Goal: Contribute content: Contribute content

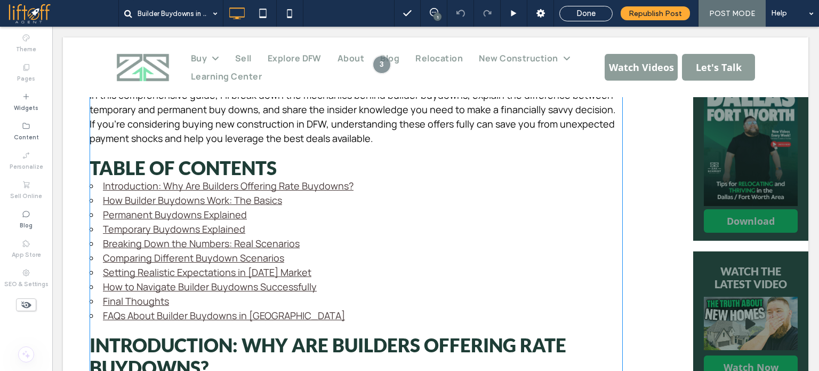
scroll to position [747, 0]
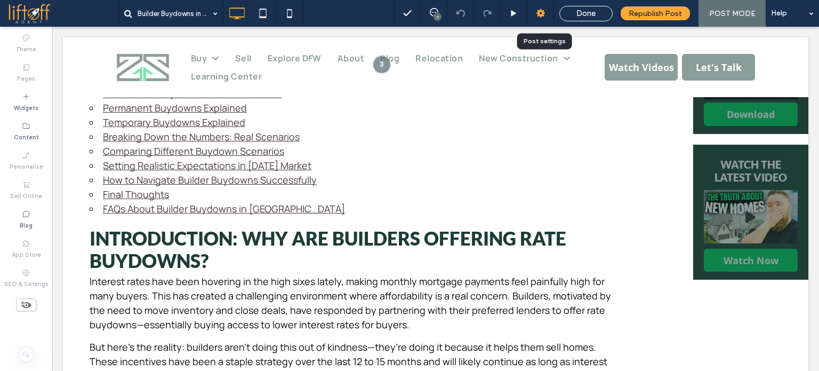
click at [540, 9] on icon at bounding box center [540, 13] width 11 height 11
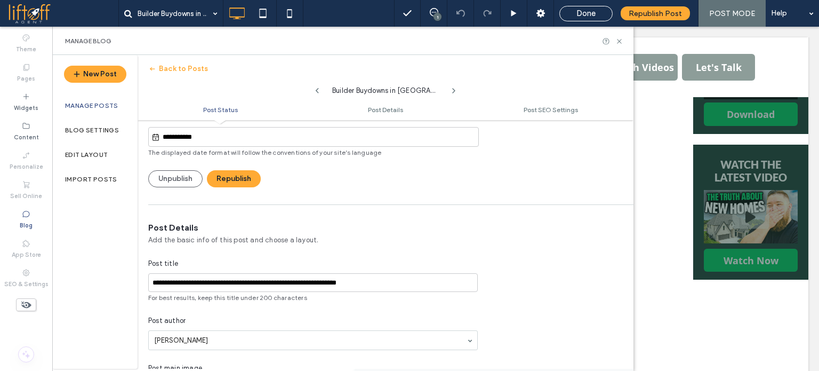
scroll to position [53, 0]
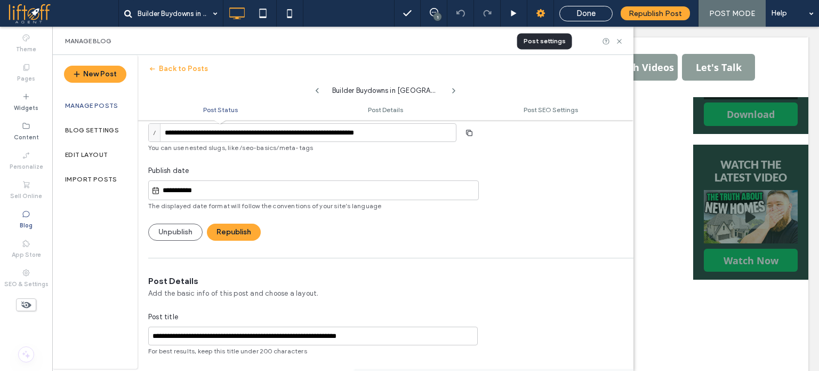
click at [542, 10] on icon at bounding box center [540, 13] width 11 height 11
drag, startPoint x: 621, startPoint y: 43, endPoint x: 289, endPoint y: 184, distance: 360.4
click at [621, 43] on icon at bounding box center [619, 41] width 8 height 8
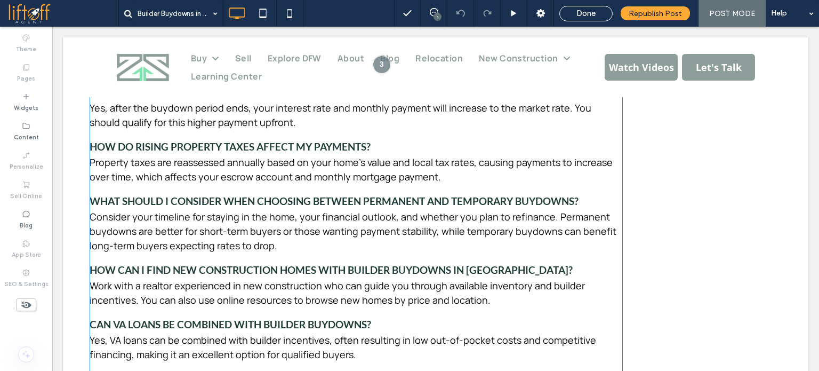
scroll to position [3727, 0]
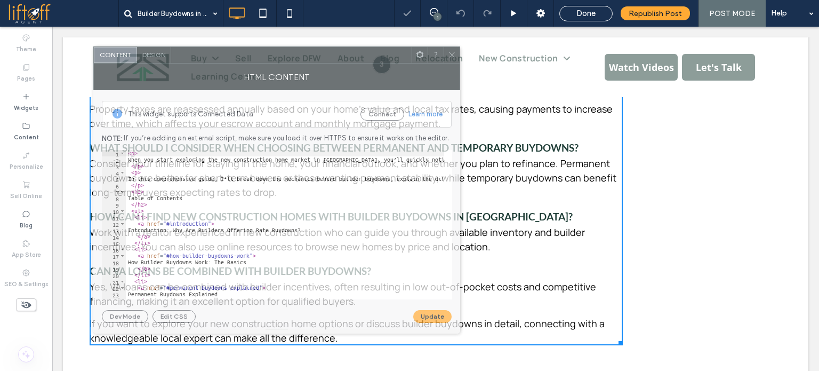
drag, startPoint x: 260, startPoint y: 54, endPoint x: 425, endPoint y: 46, distance: 165.5
click at [412, 47] on div at bounding box center [291, 55] width 241 height 16
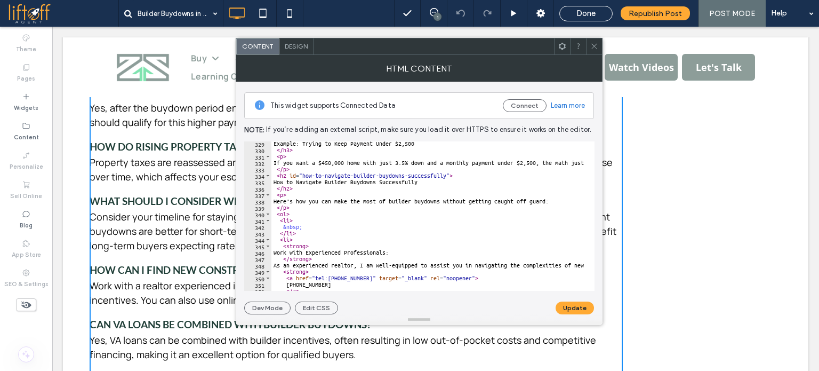
scroll to position [2100, 0]
drag, startPoint x: 303, startPoint y: 229, endPoint x: 291, endPoint y: 221, distance: 14.8
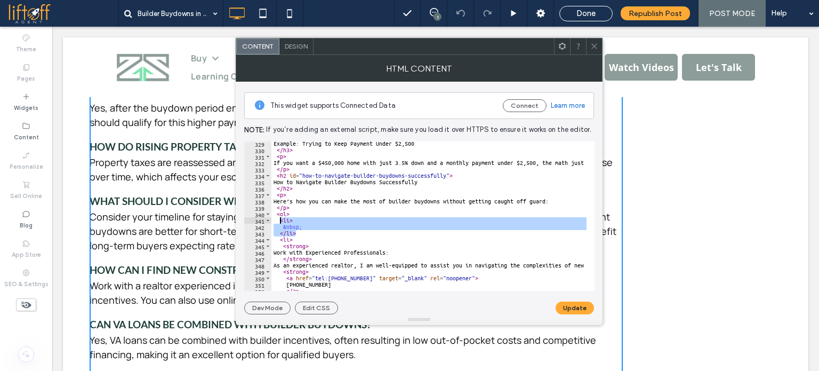
drag, startPoint x: 299, startPoint y: 234, endPoint x: 280, endPoint y: 220, distance: 22.9
type textarea "**** *********"
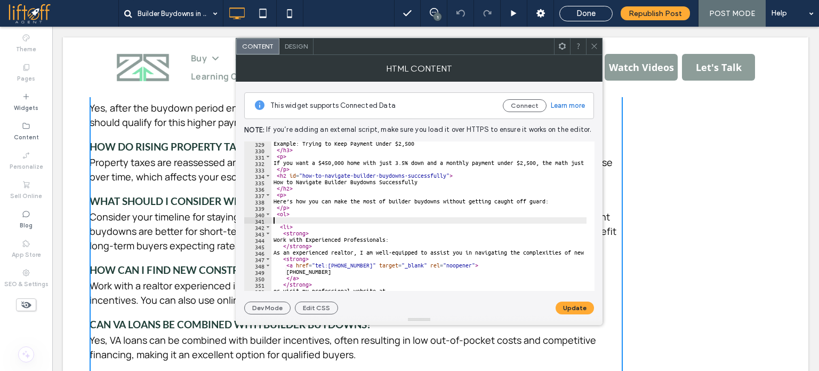
type textarea "****"
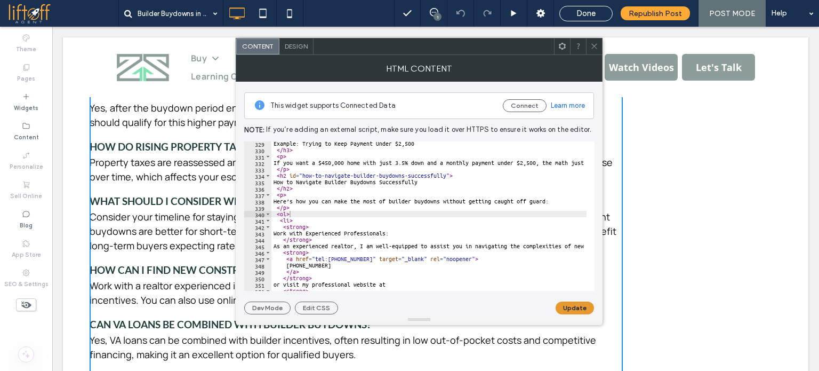
click at [573, 307] on button "Update" at bounding box center [575, 307] width 38 height 13
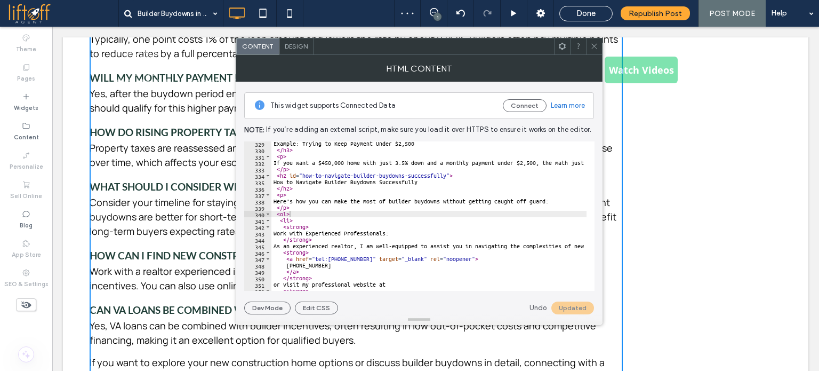
click at [596, 43] on icon at bounding box center [594, 46] width 8 height 8
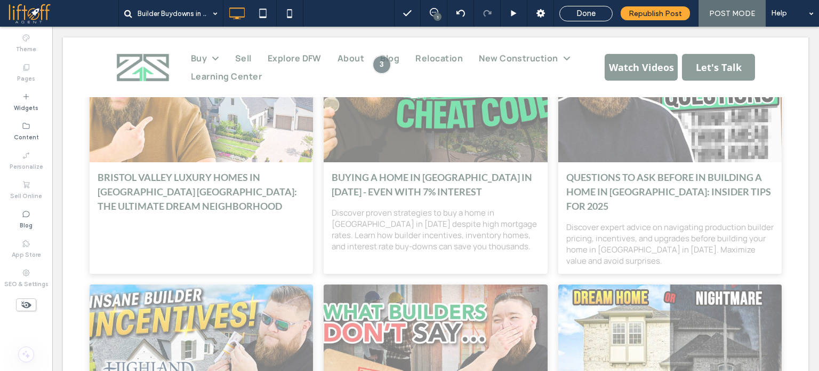
scroll to position [4527, 0]
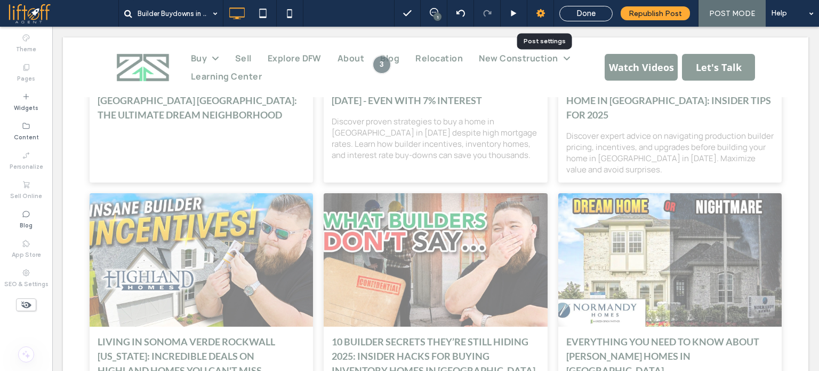
click at [538, 13] on icon at bounding box center [540, 13] width 11 height 11
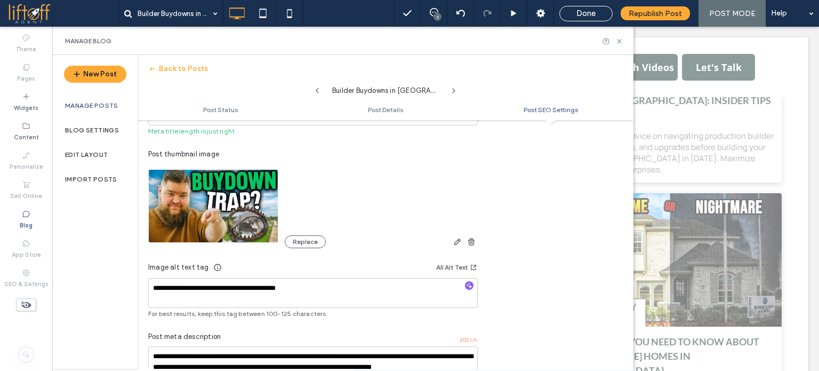
scroll to position [701, 0]
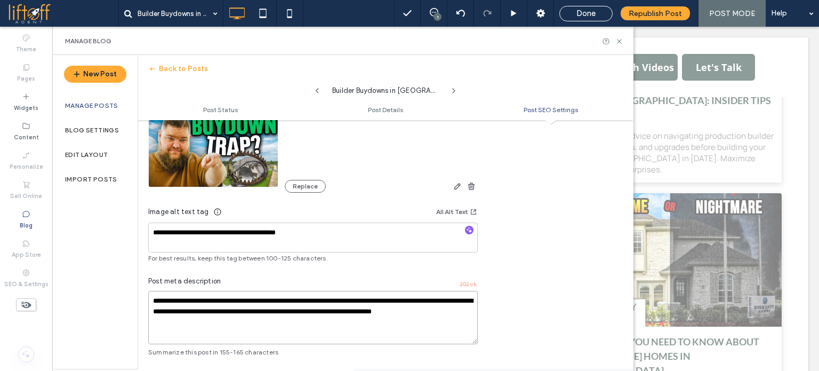
click at [266, 301] on textarea "**********" at bounding box center [313, 317] width 330 height 53
click at [290, 335] on textarea "**********" at bounding box center [313, 317] width 330 height 53
click at [294, 322] on textarea "**********" at bounding box center [313, 317] width 330 height 53
type textarea "**********"
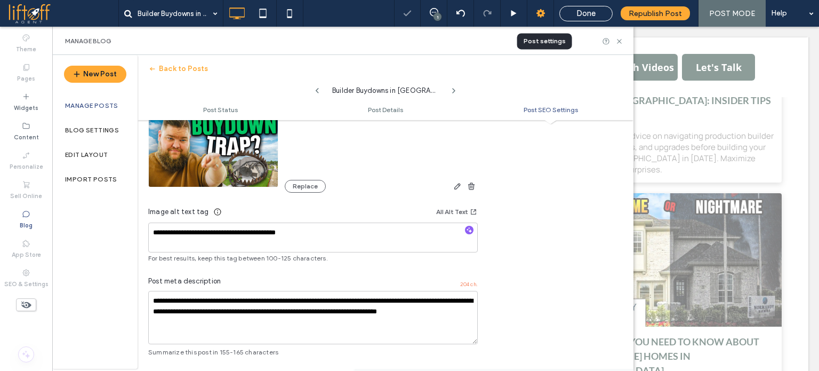
click at [538, 16] on icon at bounding box center [540, 13] width 11 height 11
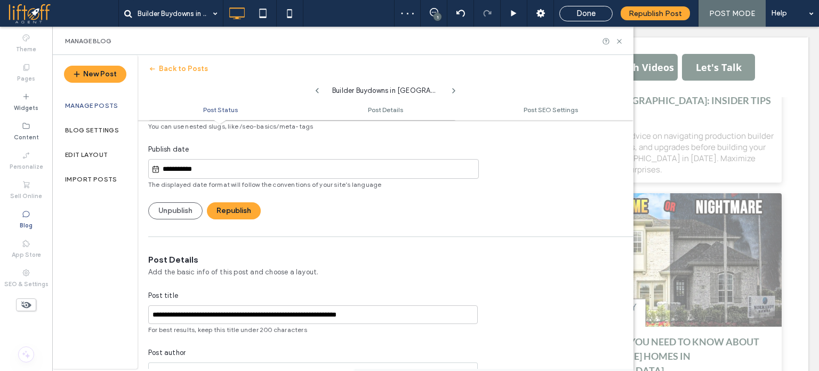
scroll to position [61, 0]
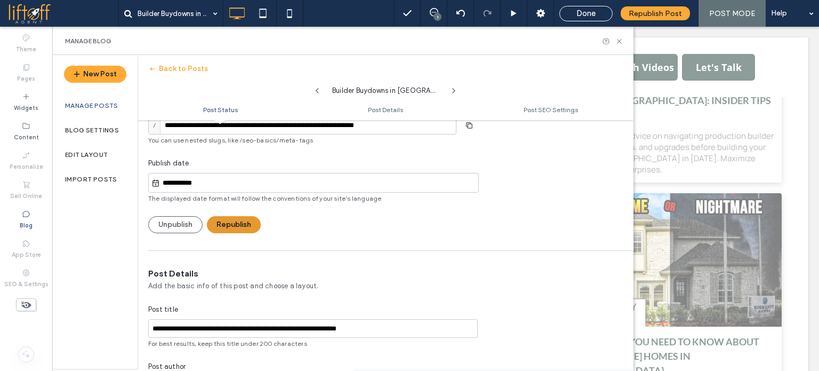
click at [250, 223] on button "Republish" at bounding box center [234, 224] width 54 height 17
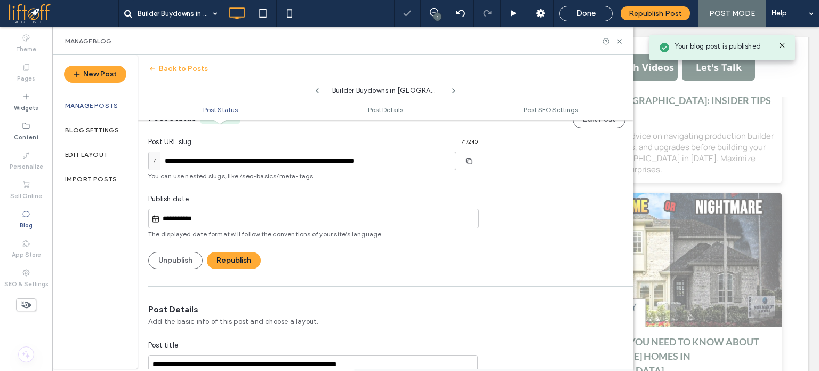
scroll to position [7, 0]
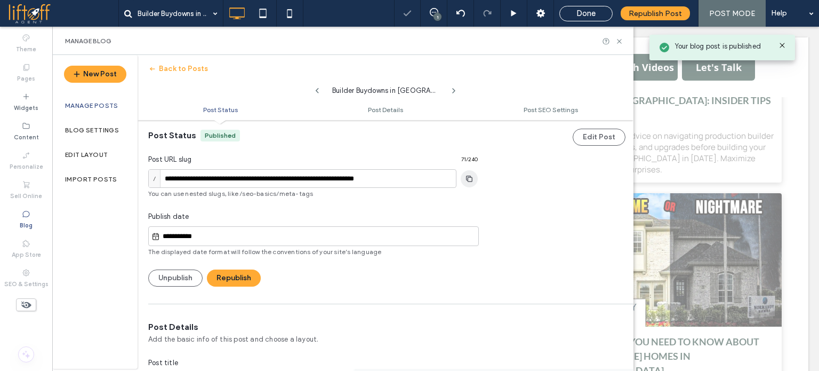
click at [473, 179] on icon "button" at bounding box center [469, 178] width 17 height 9
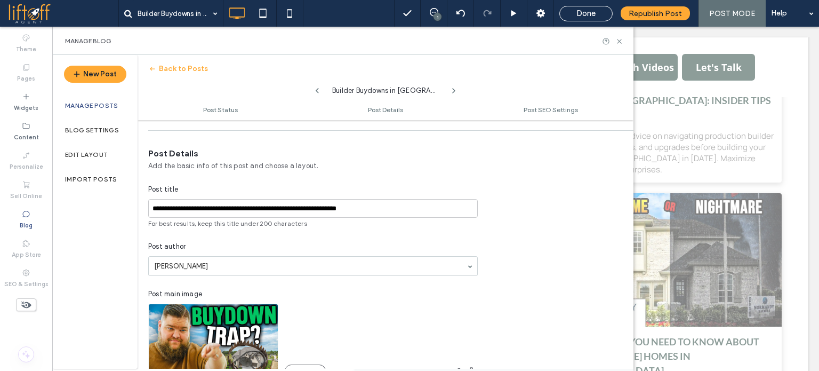
scroll to position [221, 0]
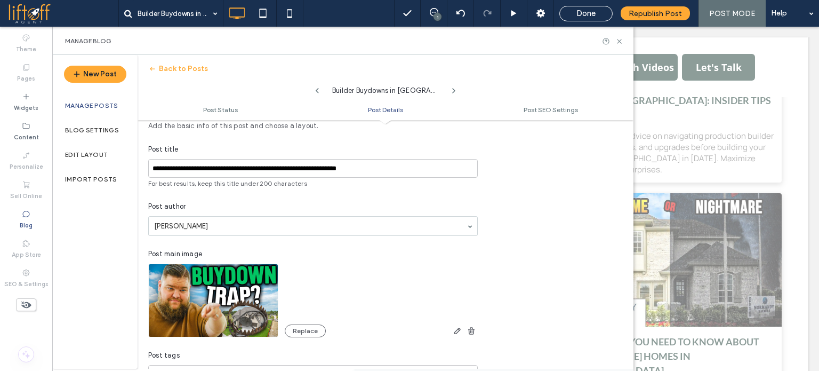
click at [317, 151] on div "Post title" at bounding box center [313, 149] width 330 height 11
click at [314, 168] on input "**********" at bounding box center [313, 168] width 330 height 19
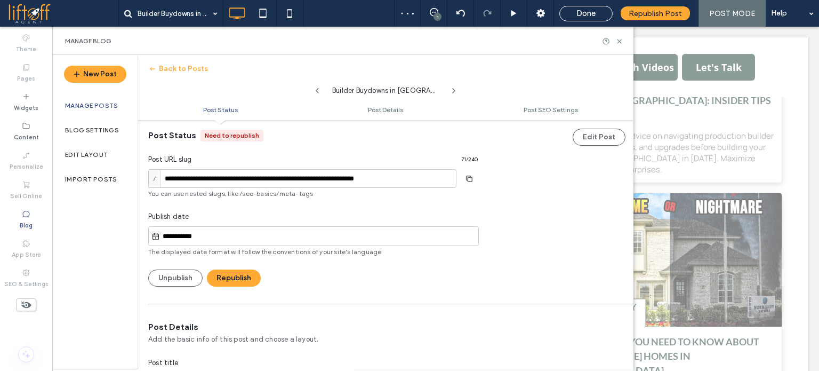
scroll to position [0, 0]
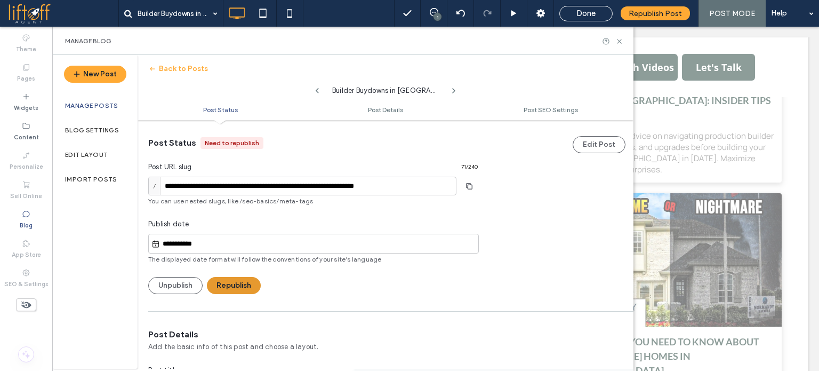
click at [237, 287] on button "Republish" at bounding box center [234, 285] width 54 height 17
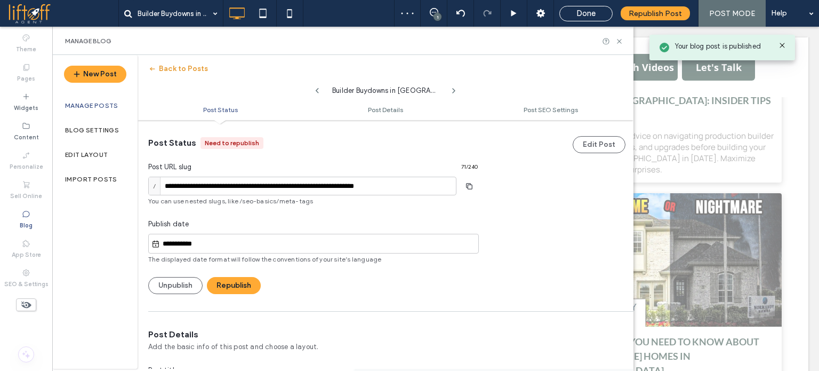
click at [193, 67] on button "Back to Posts" at bounding box center [178, 68] width 60 height 17
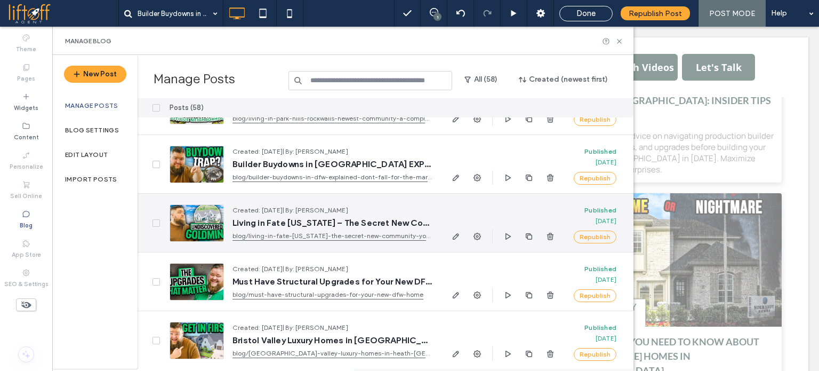
scroll to position [107, 0]
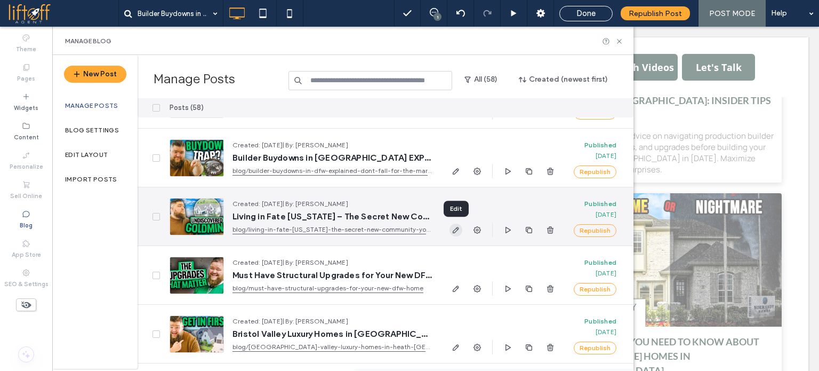
click at [459, 230] on icon "button" at bounding box center [456, 230] width 9 height 9
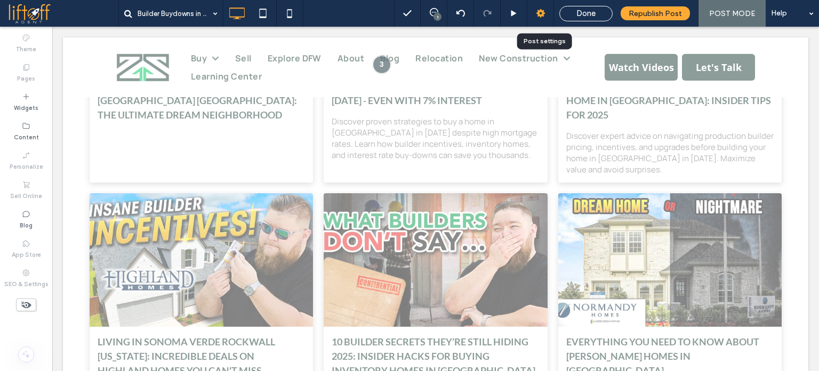
click at [546, 9] on icon at bounding box center [540, 13] width 11 height 11
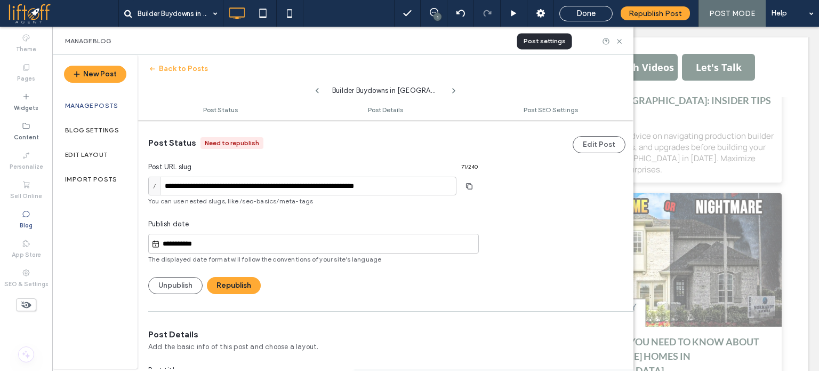
scroll to position [0, 0]
click at [244, 278] on button "Republish" at bounding box center [234, 285] width 54 height 17
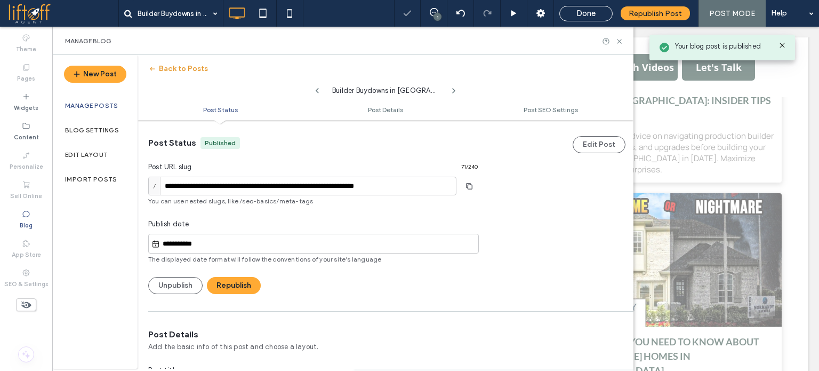
click at [172, 72] on button "Back to Posts" at bounding box center [178, 68] width 60 height 17
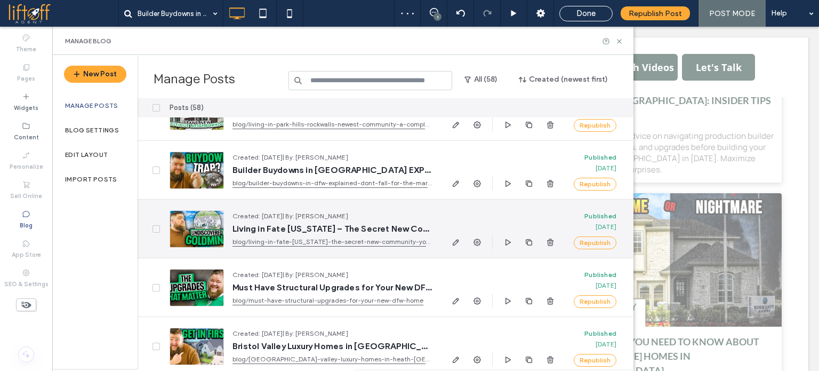
scroll to position [107, 0]
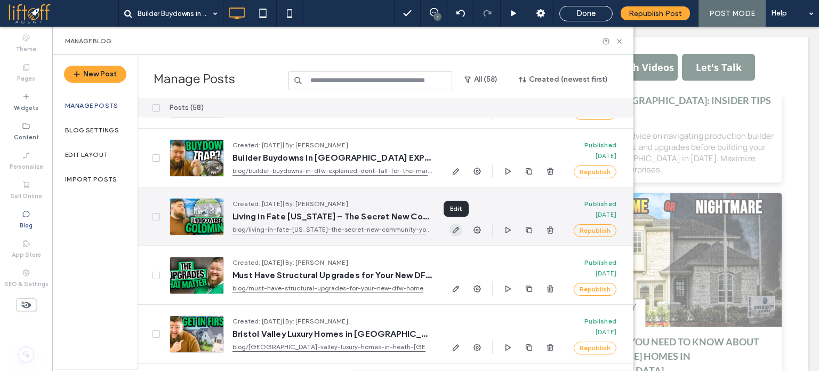
click at [454, 234] on span "button" at bounding box center [456, 229] width 13 height 13
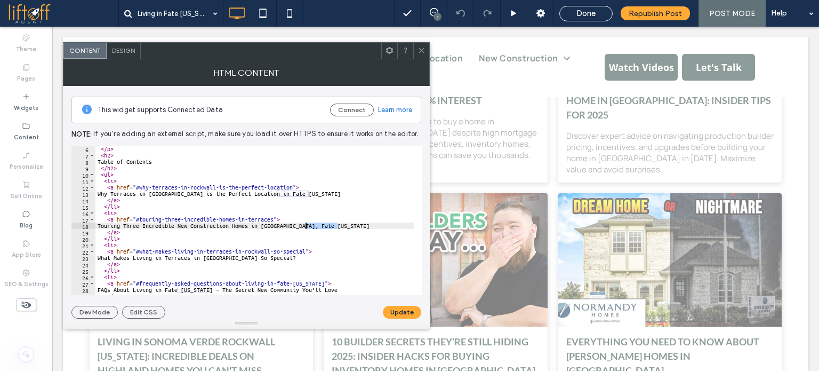
drag, startPoint x: 341, startPoint y: 224, endPoint x: 306, endPoint y: 224, distance: 34.7
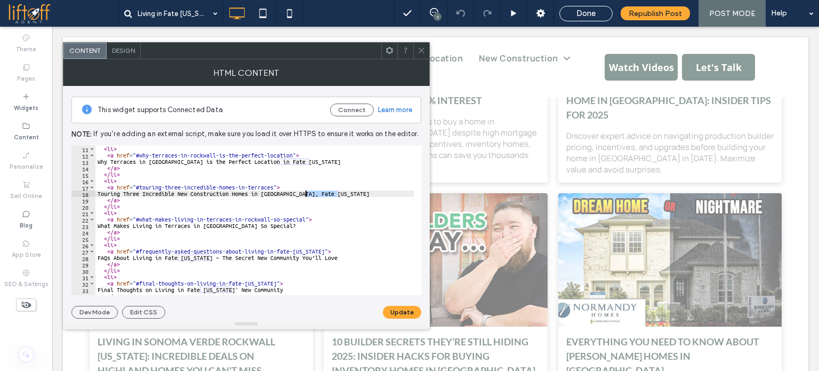
scroll to position [96, 0]
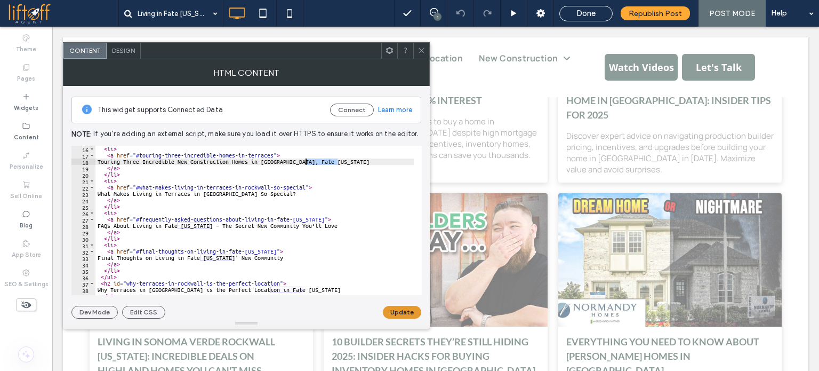
type textarea "**********"
click at [392, 313] on button "Update" at bounding box center [402, 312] width 38 height 13
click at [423, 51] on icon at bounding box center [422, 50] width 8 height 8
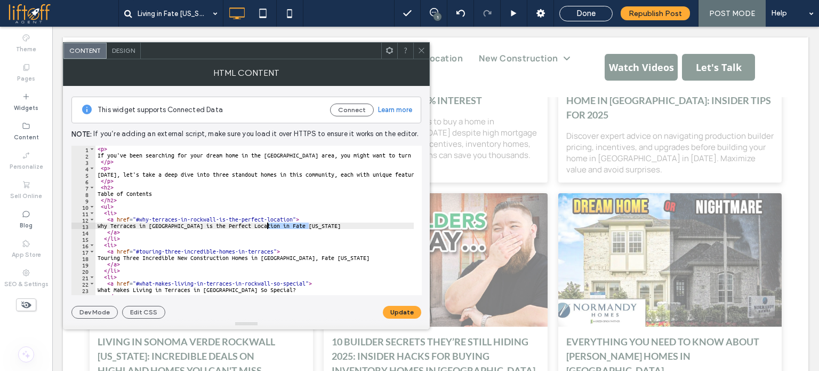
drag, startPoint x: 311, startPoint y: 225, endPoint x: 267, endPoint y: 223, distance: 44.3
drag, startPoint x: 303, startPoint y: 256, endPoint x: 307, endPoint y: 252, distance: 6.0
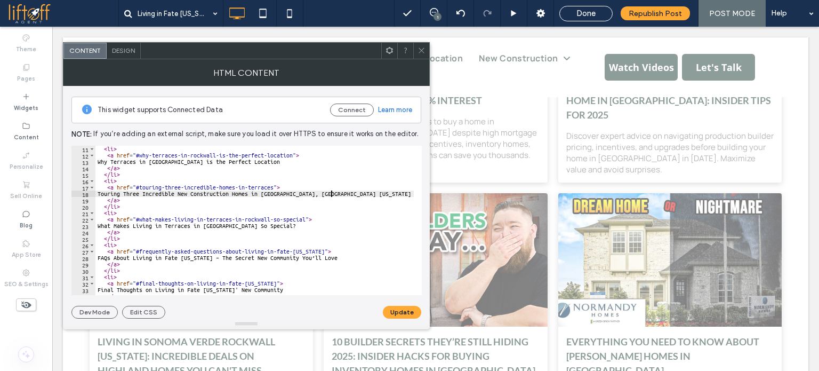
scroll to position [64, 0]
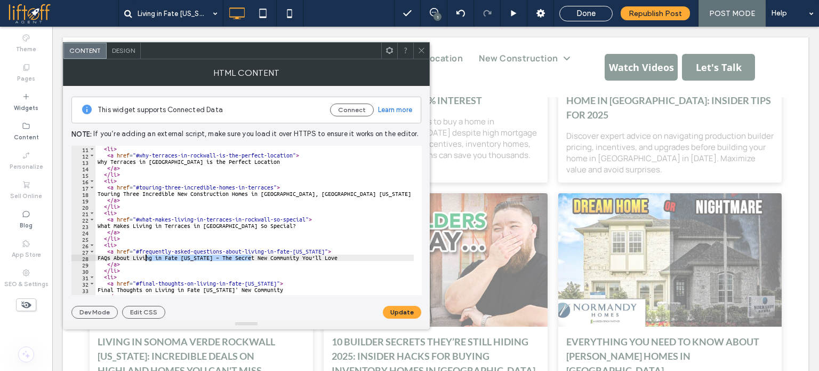
drag, startPoint x: 250, startPoint y: 257, endPoint x: 145, endPoint y: 260, distance: 105.1
drag, startPoint x: 229, startPoint y: 258, endPoint x: 203, endPoint y: 259, distance: 26.2
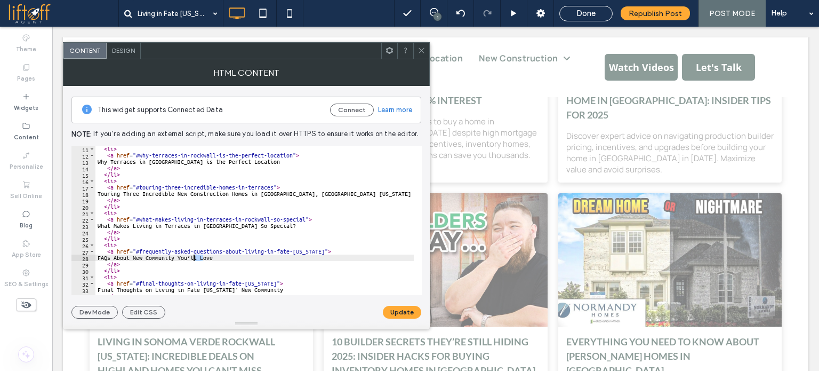
drag, startPoint x: 203, startPoint y: 259, endPoint x: 194, endPoint y: 258, distance: 9.1
click at [194, 258] on div "< li > < a href = "#why-terraces-in-rockwall-is-the-perfect-location" > Why Ter…" at bounding box center [254, 220] width 318 height 149
drag, startPoint x: 238, startPoint y: 255, endPoint x: 191, endPoint y: 256, distance: 46.9
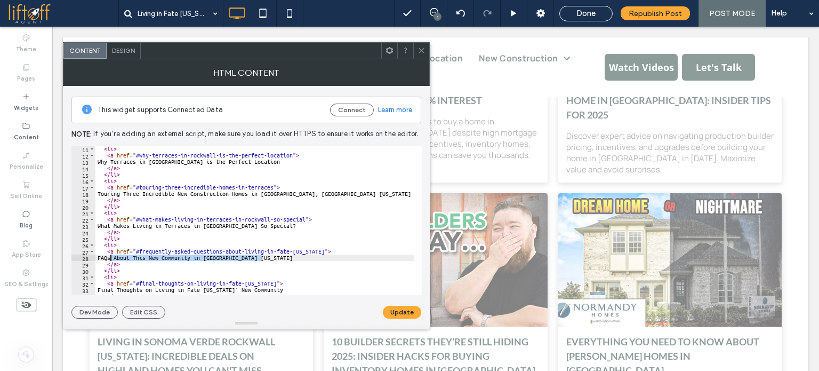
drag, startPoint x: 265, startPoint y: 257, endPoint x: 111, endPoint y: 255, distance: 154.1
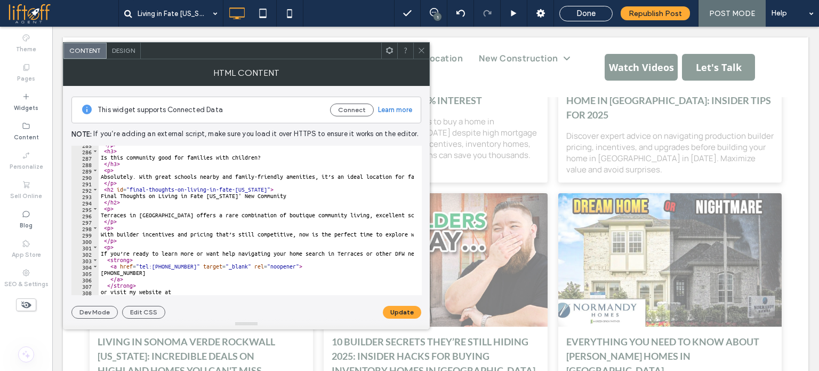
scroll to position [1751, 0]
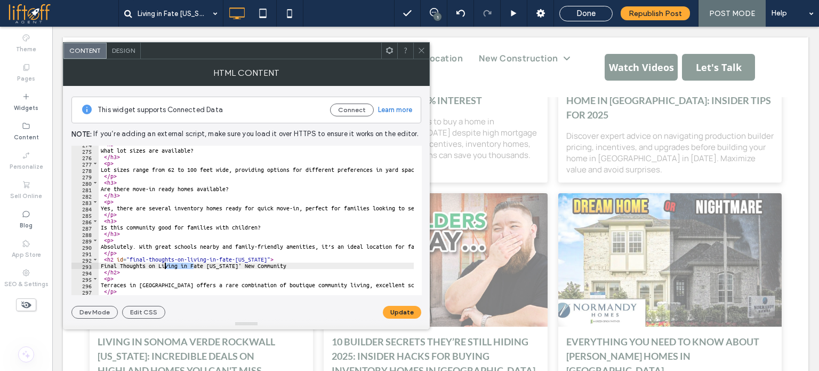
drag, startPoint x: 194, startPoint y: 265, endPoint x: 164, endPoint y: 263, distance: 30.4
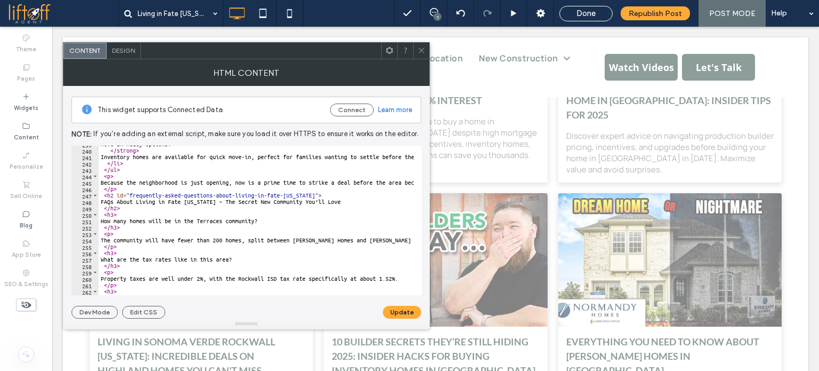
scroll to position [1527, 0]
drag, startPoint x: 333, startPoint y: 200, endPoint x: 107, endPoint y: 200, distance: 225.6
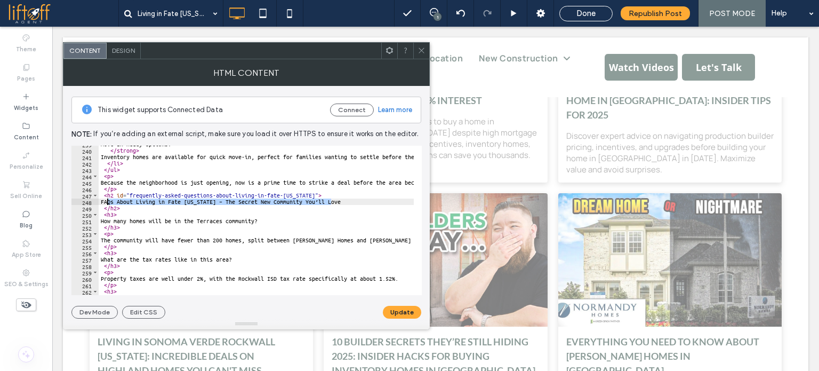
paste textarea "Cursor at row 248"
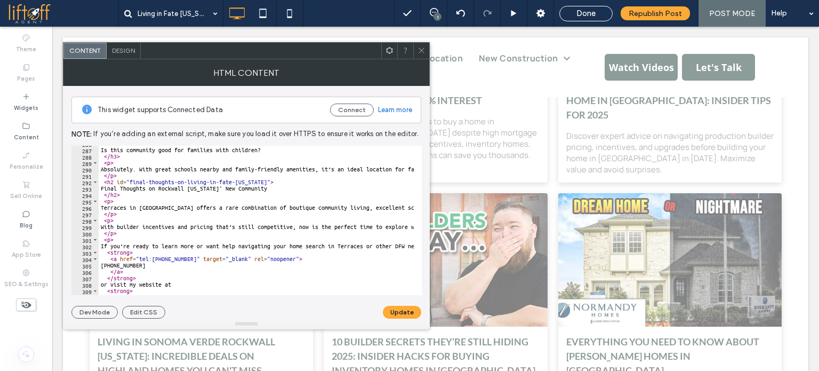
scroll to position [1765, 0]
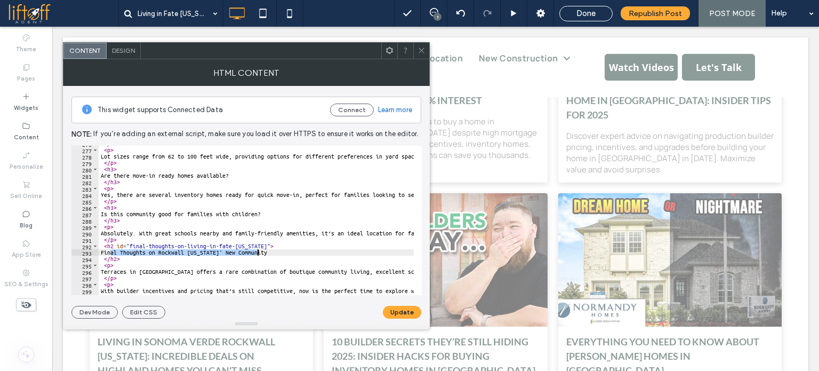
drag, startPoint x: 109, startPoint y: 252, endPoint x: 257, endPoint y: 251, distance: 148.3
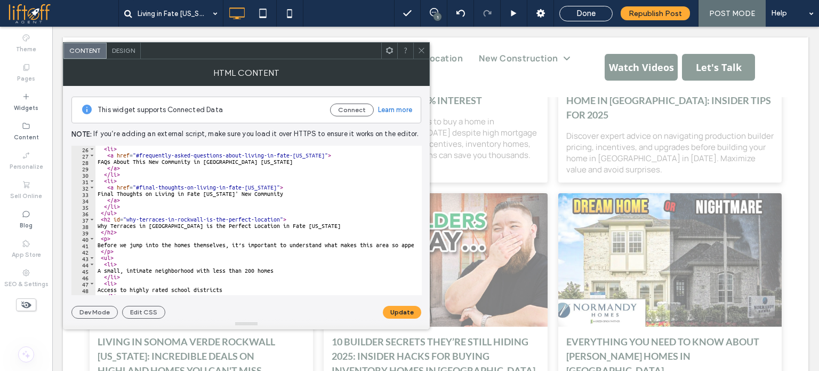
scroll to position [160, 0]
drag, startPoint x: 279, startPoint y: 192, endPoint x: 110, endPoint y: 191, distance: 169.6
paste textarea "Cursor at row 33"
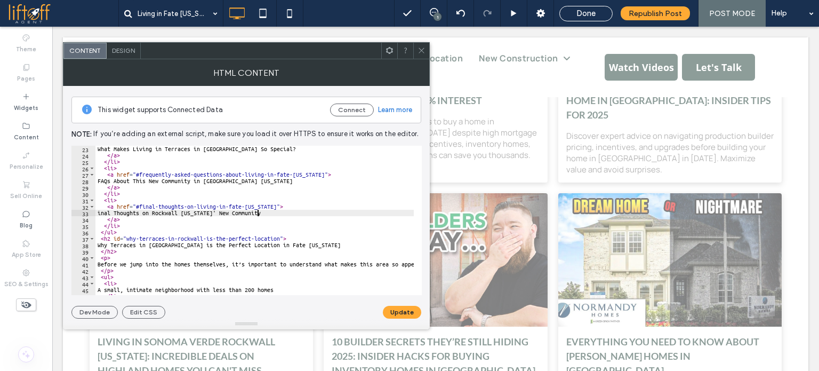
scroll to position [0, 0]
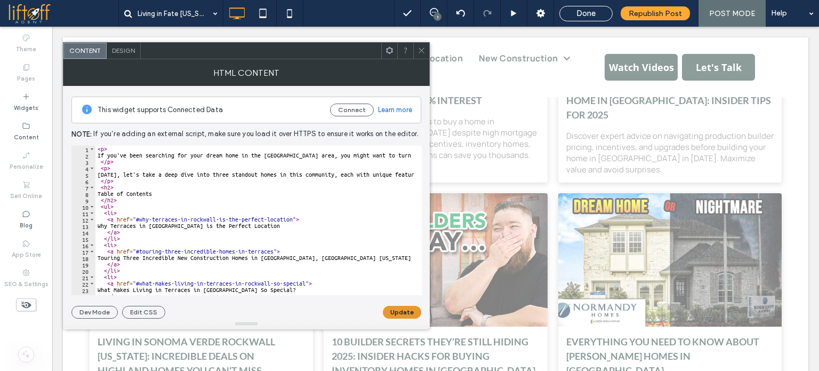
click at [394, 311] on button "Update" at bounding box center [402, 312] width 38 height 13
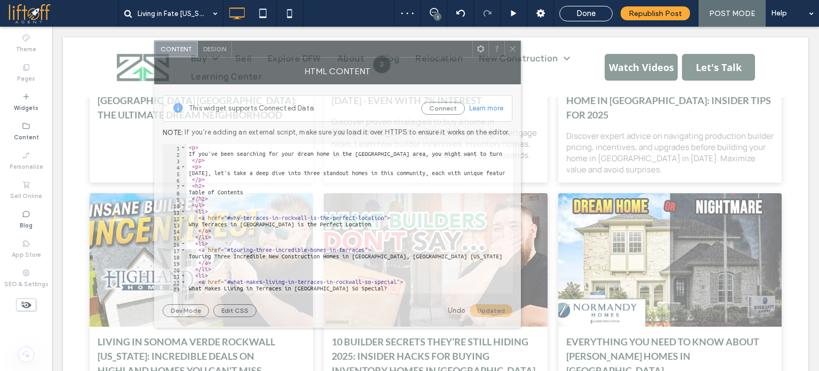
drag, startPoint x: 309, startPoint y: 54, endPoint x: 466, endPoint y: 38, distance: 157.6
click at [466, 41] on div at bounding box center [352, 49] width 241 height 16
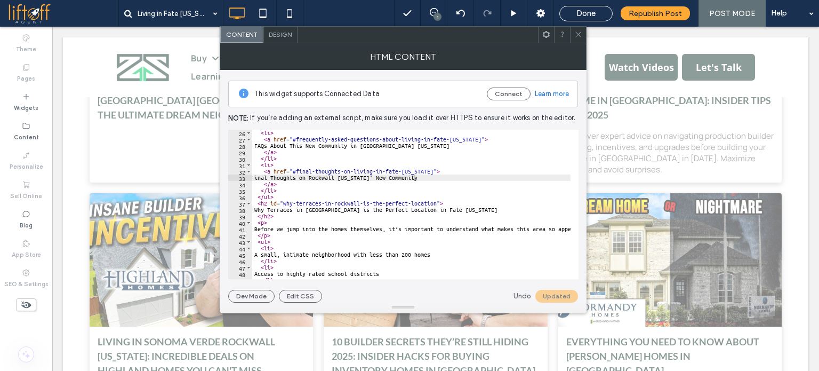
scroll to position [160, 0]
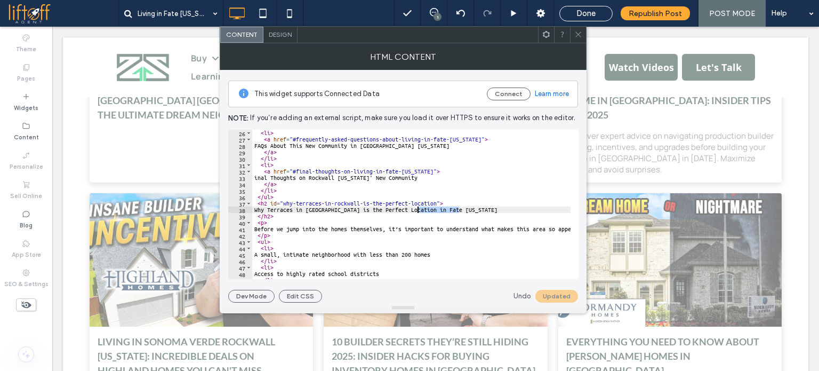
drag, startPoint x: 460, startPoint y: 211, endPoint x: 418, endPoint y: 209, distance: 41.6
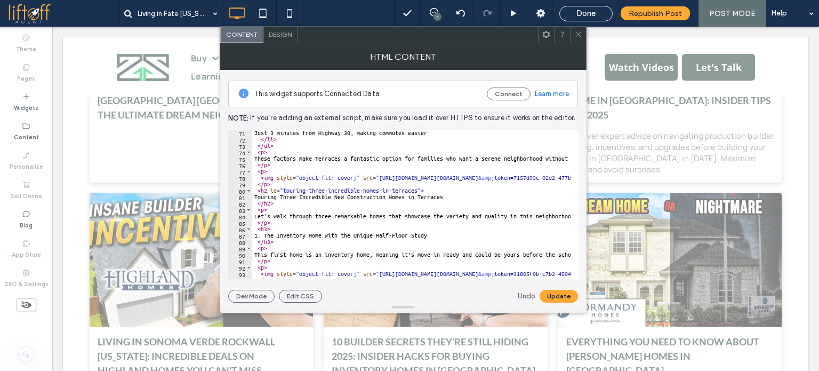
scroll to position [448, 0]
drag, startPoint x: 517, startPoint y: 198, endPoint x: 425, endPoint y: 198, distance: 91.7
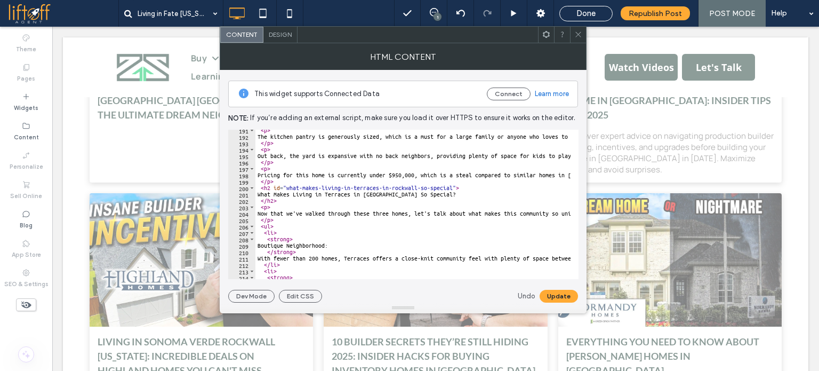
scroll to position [1218, 0]
click at [563, 300] on button "Update" at bounding box center [559, 296] width 38 height 13
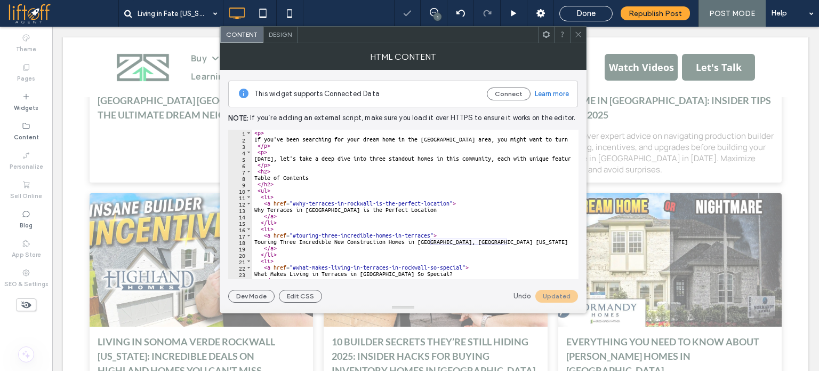
scroll to position [0, 0]
type textarea "***"
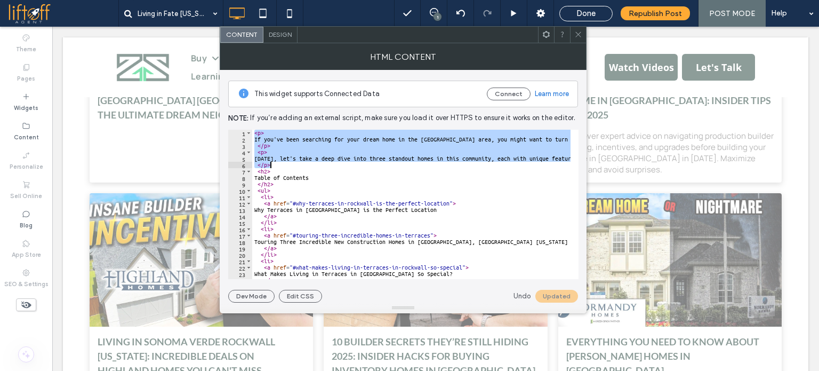
drag, startPoint x: 254, startPoint y: 130, endPoint x: 275, endPoint y: 164, distance: 40.3
paste textarea "****"
type textarea "****"
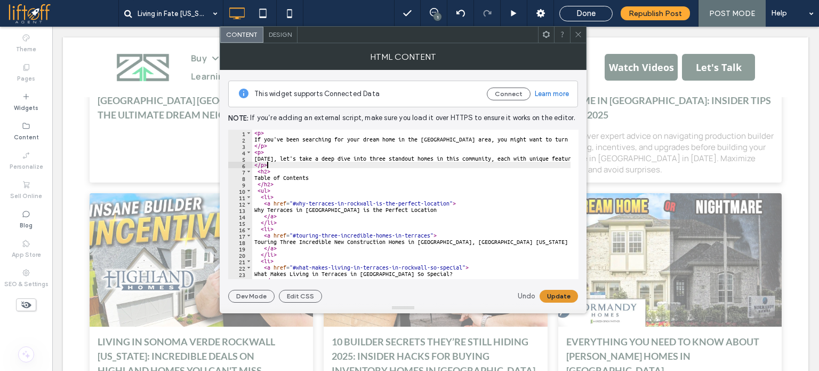
click at [547, 292] on button "Update" at bounding box center [559, 296] width 38 height 13
click at [573, 35] on div at bounding box center [578, 35] width 16 height 16
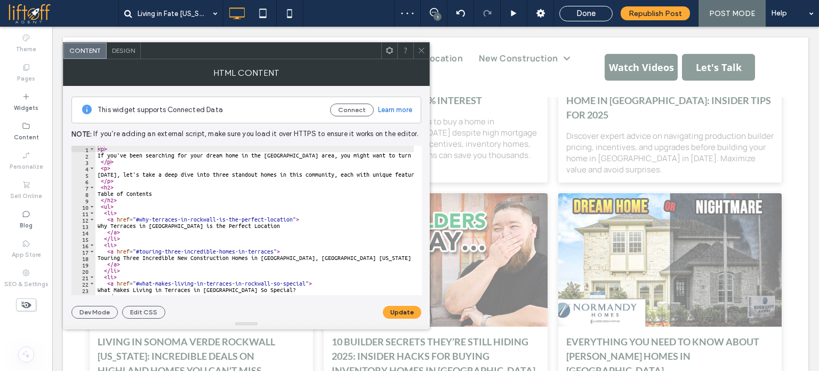
type textarea "**********"
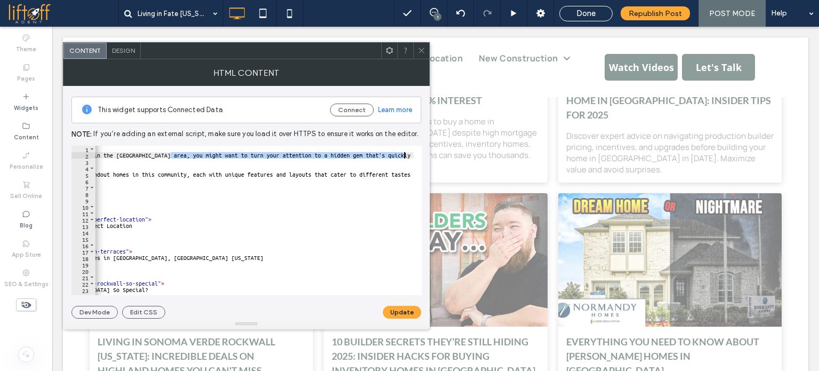
scroll to position [0, 166]
drag, startPoint x: 317, startPoint y: 153, endPoint x: 392, endPoint y: 157, distance: 75.3
click at [392, 157] on div "< p > If you've been searching for your dream home in the Dallas-Fort Worth are…" at bounding box center [254, 220] width 318 height 149
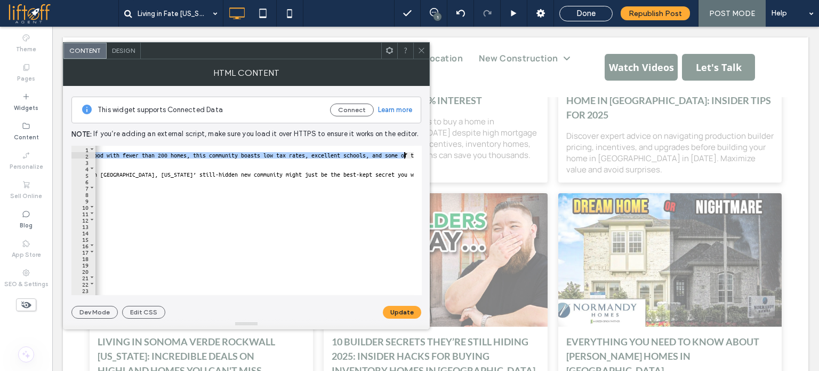
scroll to position [0, 1254]
click at [186, 154] on div "< p > If you've been searching for your dream home in the Dallas-Fort Worth are…" at bounding box center [254, 220] width 318 height 149
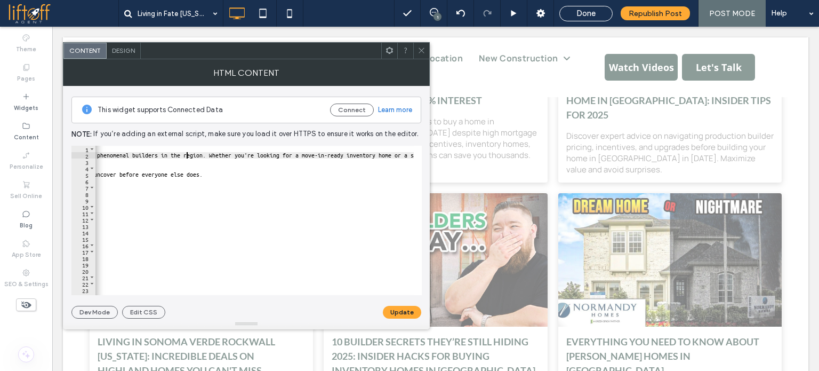
click at [265, 157] on div "< p > If you've been searching for your dream home in the Dallas-Fort Worth are…" at bounding box center [480, 223] width 1895 height 155
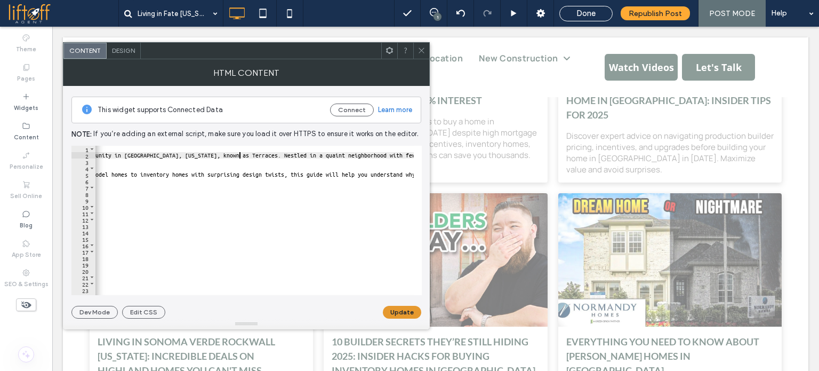
type textarea "**********"
click at [411, 314] on button "Update" at bounding box center [402, 312] width 38 height 13
click at [423, 57] on span at bounding box center [422, 51] width 8 height 16
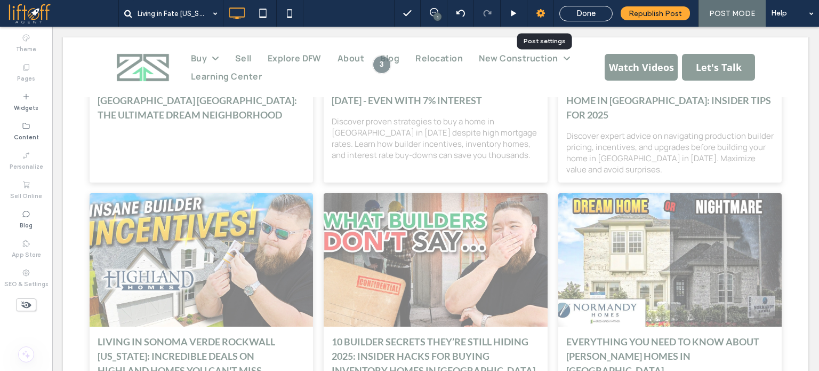
click at [548, 12] on div at bounding box center [540, 13] width 26 height 11
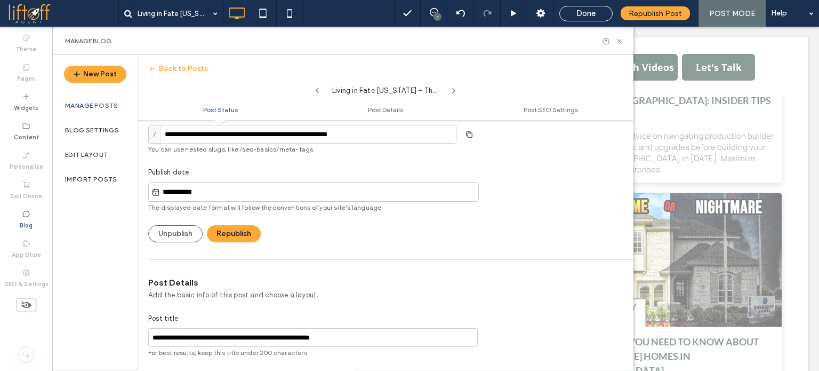
scroll to position [107, 0]
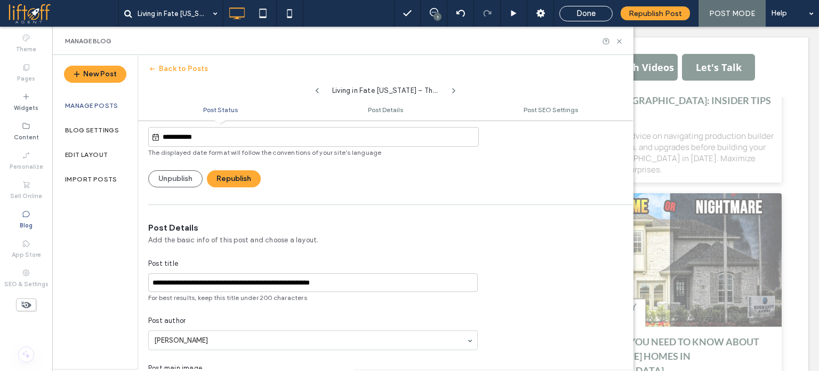
click at [255, 297] on span "For best results, keep this title under 200 characters" at bounding box center [313, 298] width 330 height 10
click at [263, 275] on input "**********" at bounding box center [313, 282] width 330 height 19
paste input "**********"
type input "**********"
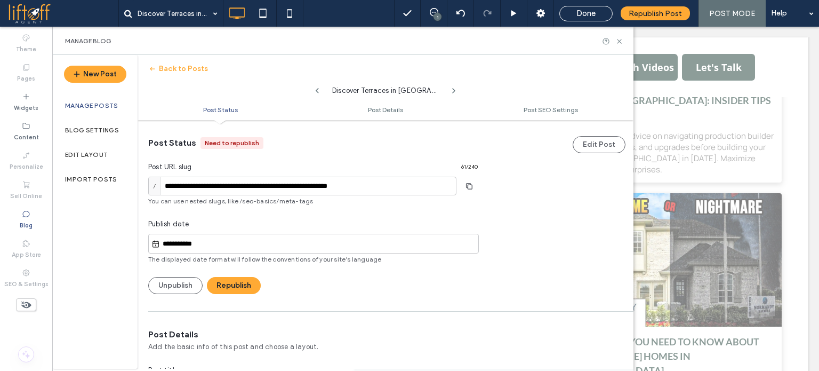
scroll to position [0, 0]
drag, startPoint x: 181, startPoint y: 187, endPoint x: 407, endPoint y: 188, distance: 226.1
click at [407, 188] on div "**********" at bounding box center [409, 185] width 819 height 371
paste input
type input "**********"
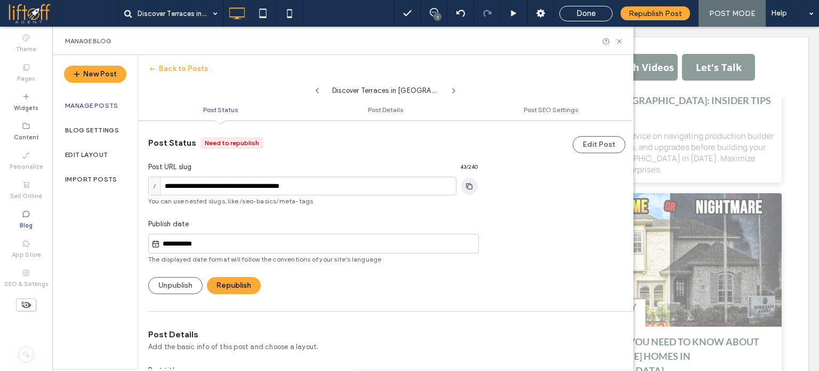
click at [471, 191] on span "button" at bounding box center [469, 186] width 17 height 17
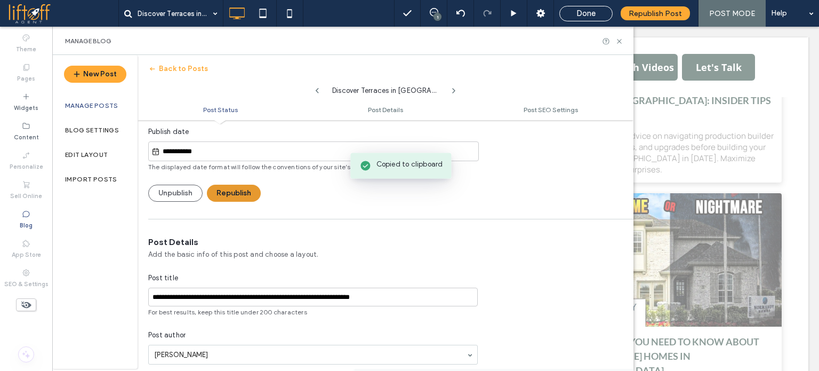
scroll to position [160, 0]
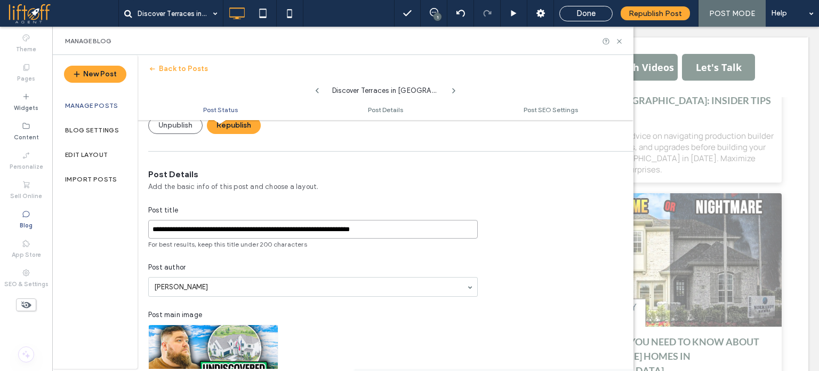
click at [272, 226] on input "**********" at bounding box center [313, 229] width 330 height 19
click at [229, 130] on button "Republish" at bounding box center [234, 125] width 54 height 17
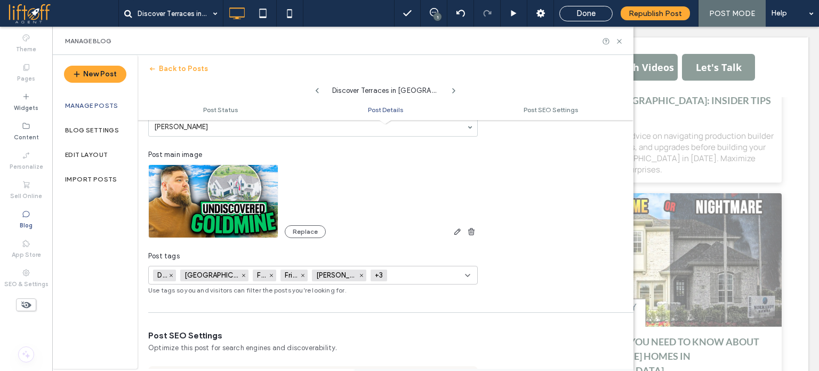
scroll to position [373, 0]
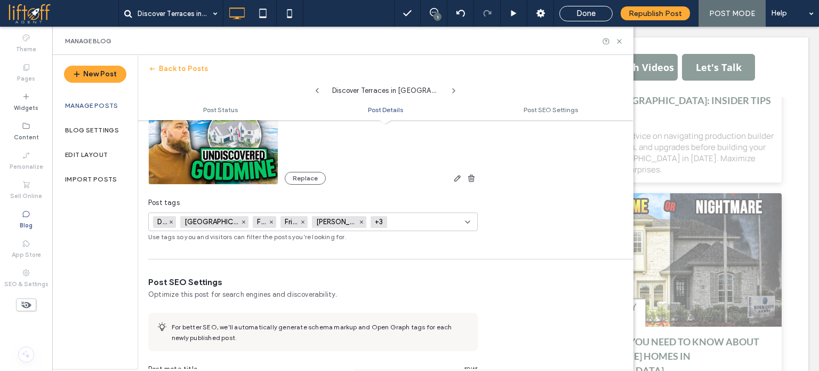
click at [253, 217] on span "Fate" at bounding box center [264, 222] width 23 height 12
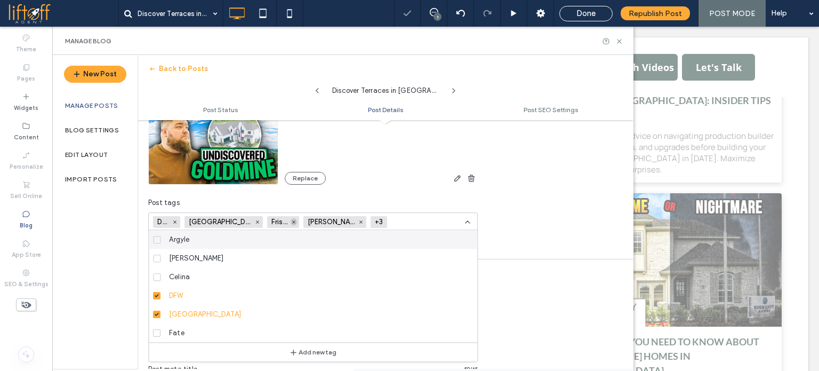
click at [291, 222] on icon at bounding box center [293, 221] width 5 height 5
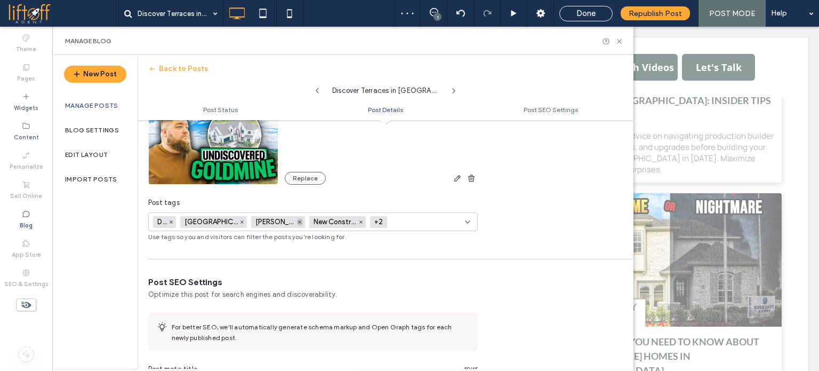
click at [297, 221] on icon at bounding box center [299, 221] width 5 height 5
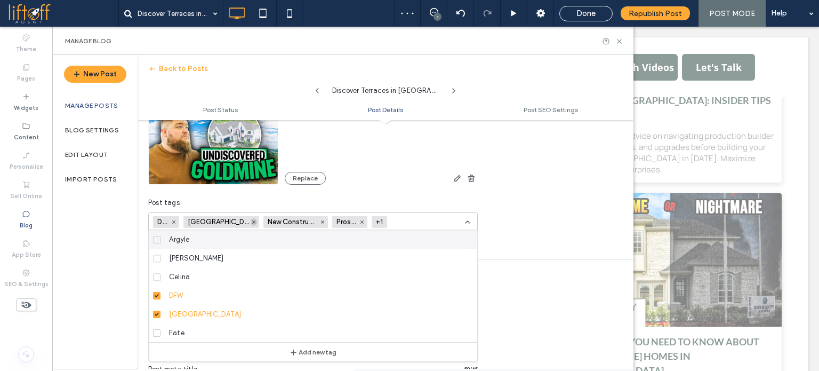
click at [252, 221] on use at bounding box center [253, 221] width 3 height 3
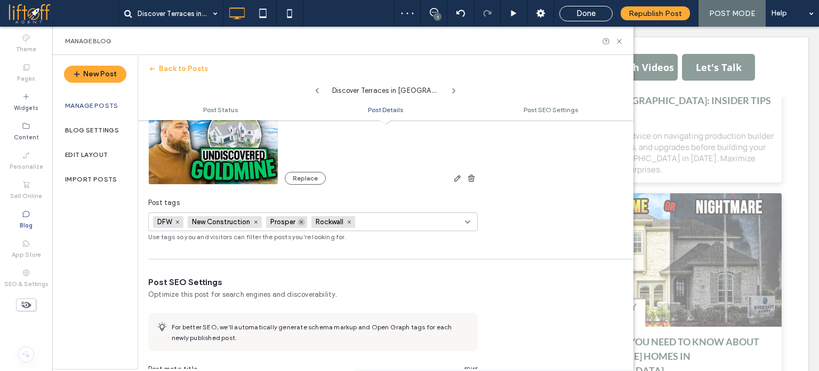
click at [301, 221] on icon at bounding box center [301, 221] width 5 height 5
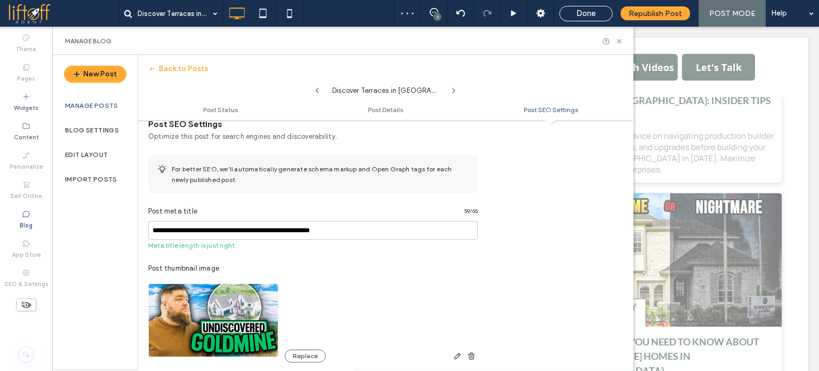
scroll to position [533, 0]
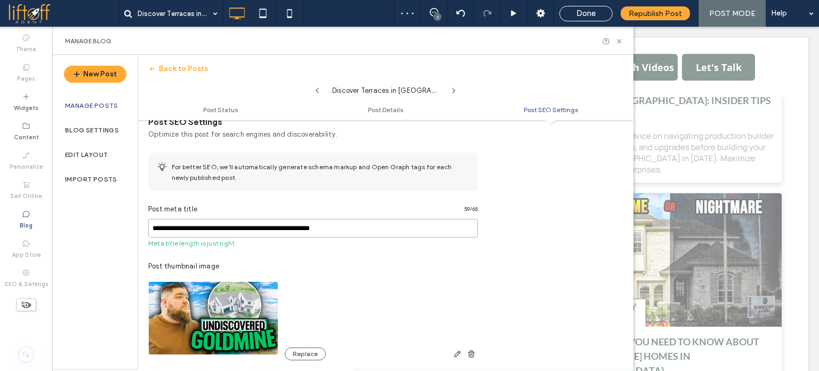
click at [385, 228] on input "**********" at bounding box center [313, 228] width 330 height 19
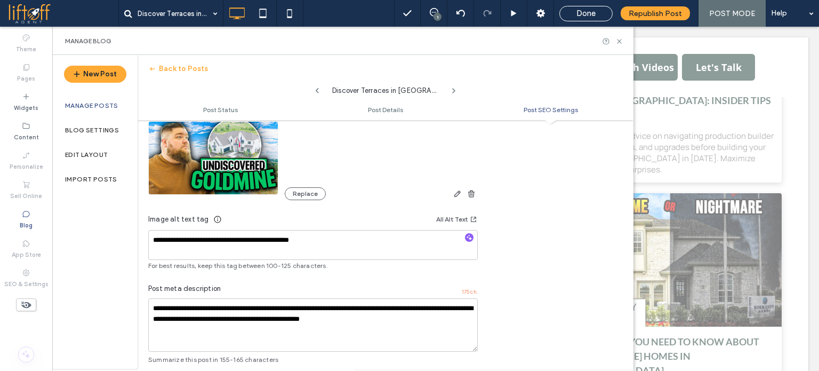
scroll to position [747, 0]
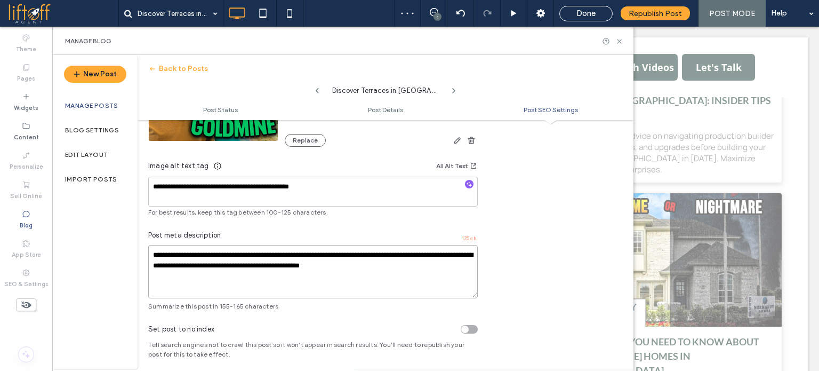
click at [249, 279] on textarea "**********" at bounding box center [313, 271] width 330 height 53
paste textarea
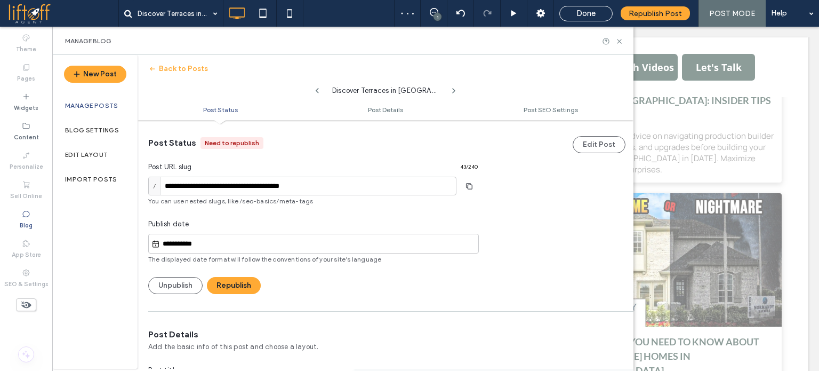
scroll to position [0, 0]
type textarea "**********"
drag, startPoint x: 237, startPoint y: 283, endPoint x: 446, endPoint y: 143, distance: 251.9
click at [237, 282] on button "Republish" at bounding box center [234, 285] width 54 height 17
click at [622, 38] on icon at bounding box center [619, 41] width 8 height 8
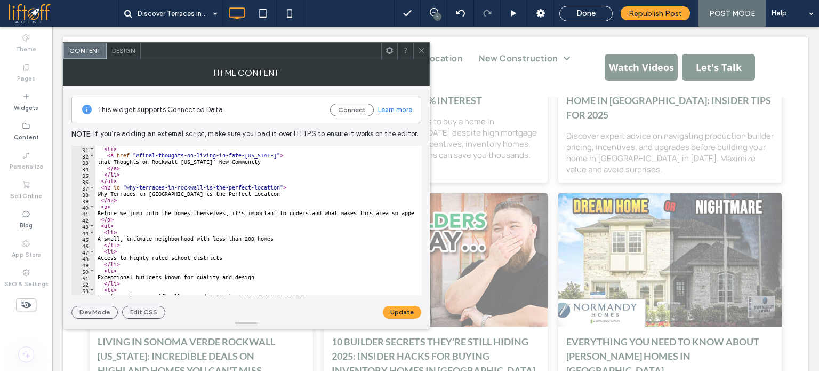
scroll to position [192, 0]
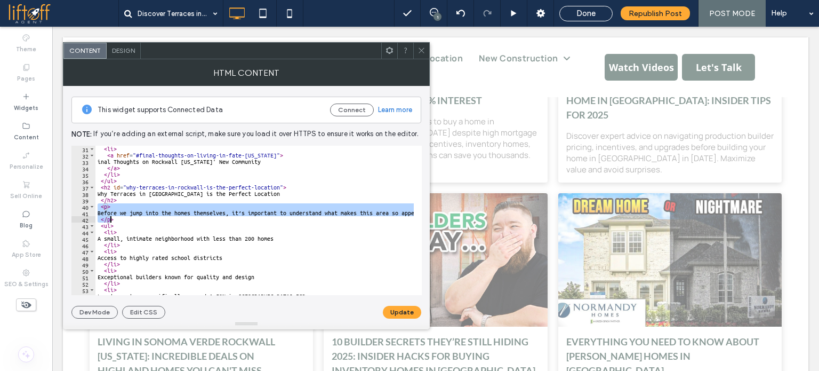
drag, startPoint x: 99, startPoint y: 208, endPoint x: 116, endPoint y: 231, distance: 29.3
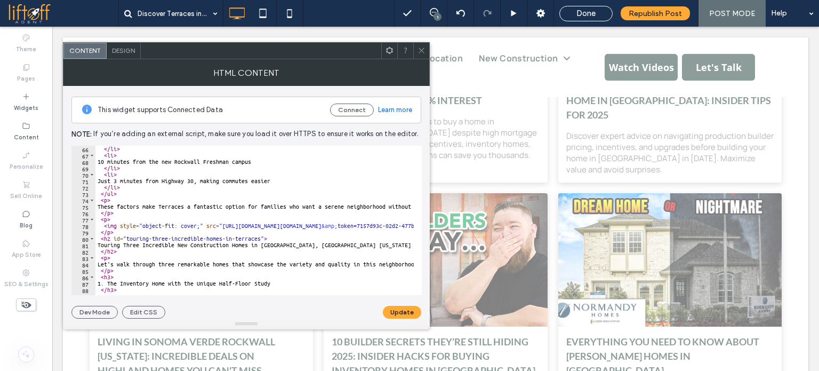
scroll to position [416, 0]
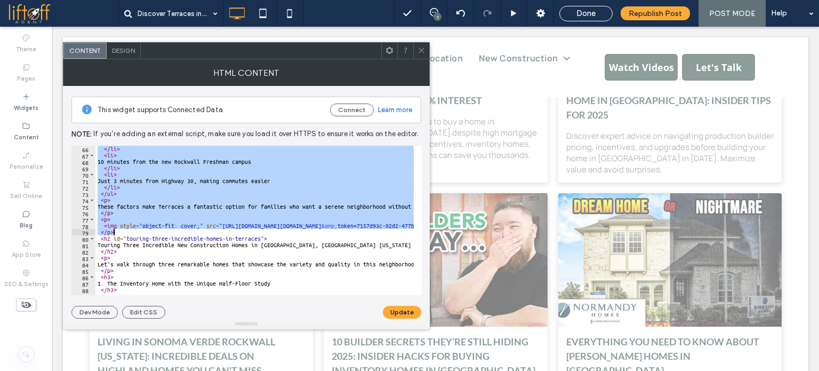
click at [124, 217] on div "</ li > < li > 10 minutes from the new Rockwall Freshman campus </ li > < li > …" at bounding box center [254, 220] width 318 height 149
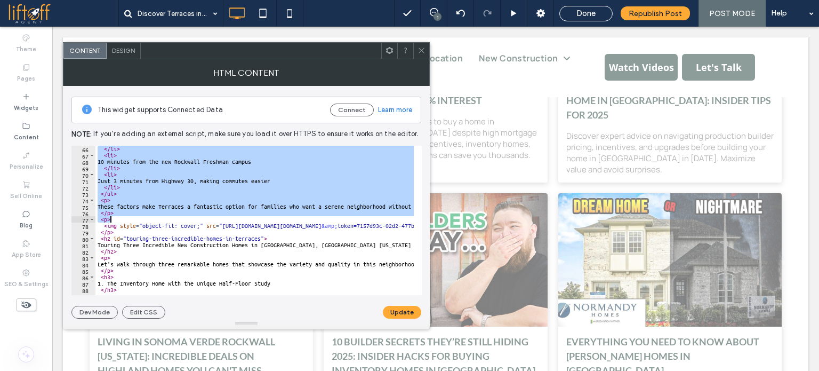
click at [124, 211] on div "</ li > < li > 10 minutes from the new Rockwall Freshman campus </ li > < li > …" at bounding box center [254, 220] width 318 height 149
type textarea "**********"
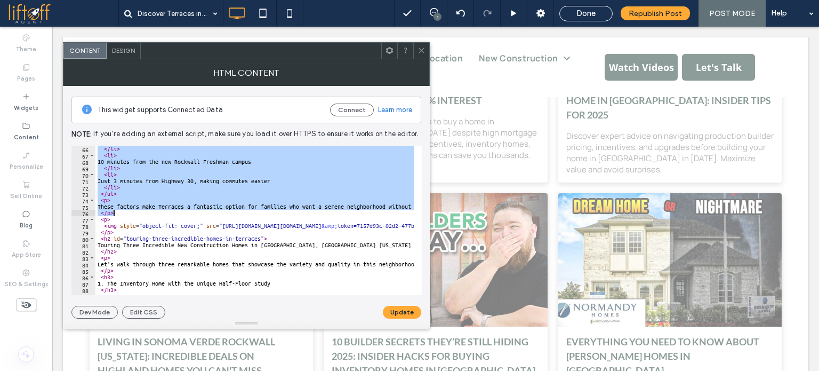
paste textarea "Cursor at row 76"
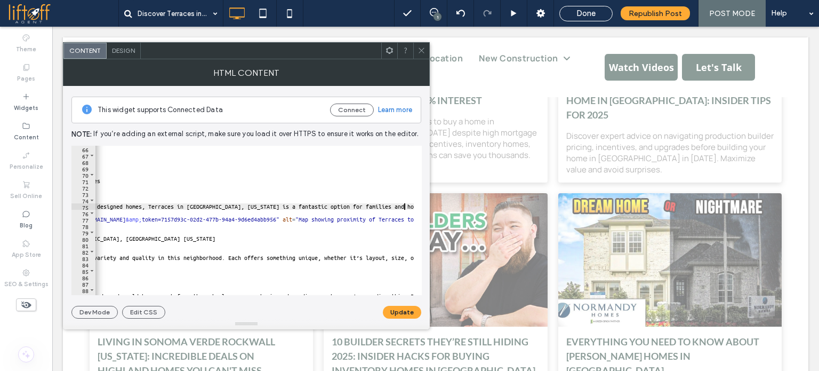
scroll to position [0, 0]
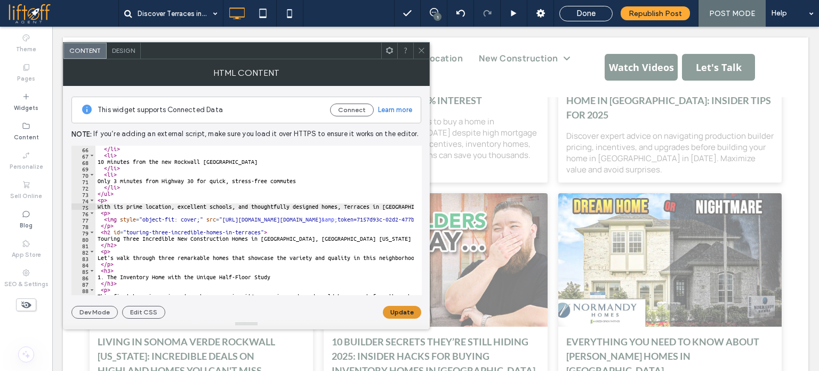
type textarea "**********"
click at [411, 313] on button "Update" at bounding box center [402, 312] width 38 height 13
click at [429, 52] on div at bounding box center [421, 51] width 16 height 16
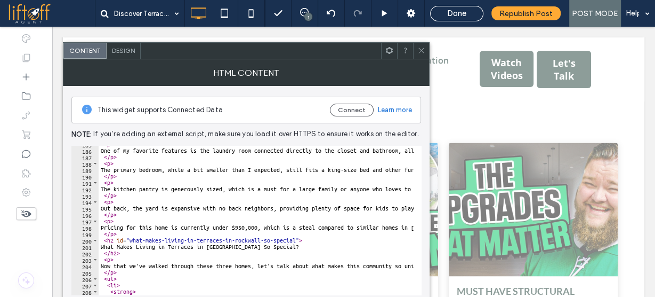
scroll to position [1182, 0]
drag, startPoint x: 104, startPoint y: 259, endPoint x: 106, endPoint y: 265, distance: 6.7
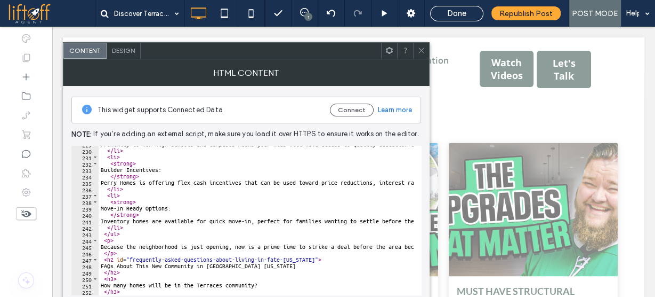
scroll to position [1515, 0]
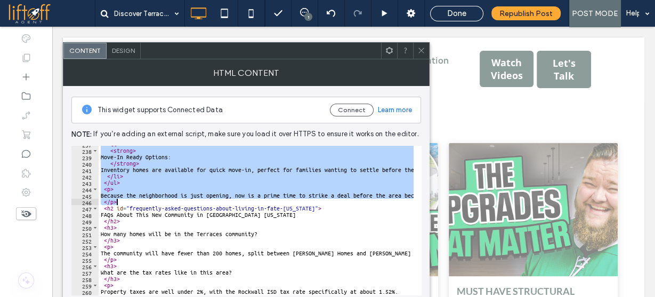
paste textarea "Cursor at row 246"
type textarea "**********"
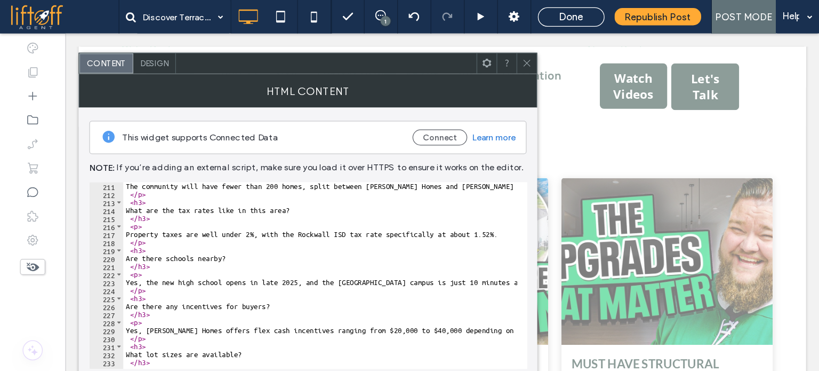
scroll to position [1344, 0]
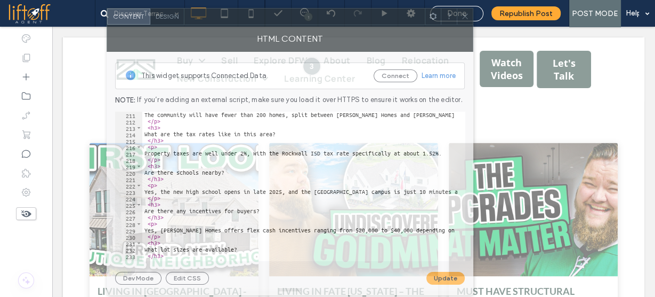
drag, startPoint x: 327, startPoint y: 53, endPoint x: 371, endPoint y: 19, distance: 55.5
click at [371, 19] on div at bounding box center [305, 17] width 241 height 16
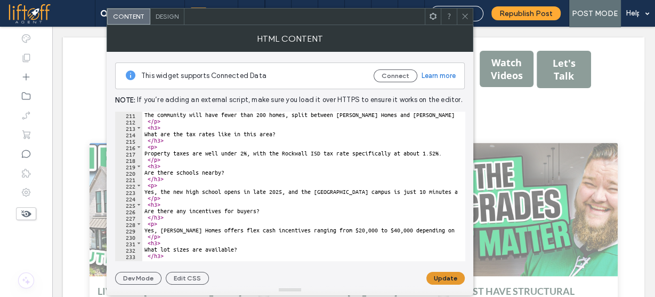
click at [450, 275] on button "Update" at bounding box center [446, 277] width 38 height 13
drag, startPoint x: 469, startPoint y: 18, endPoint x: 453, endPoint y: 25, distance: 17.2
click at [465, 19] on icon at bounding box center [465, 16] width 8 height 8
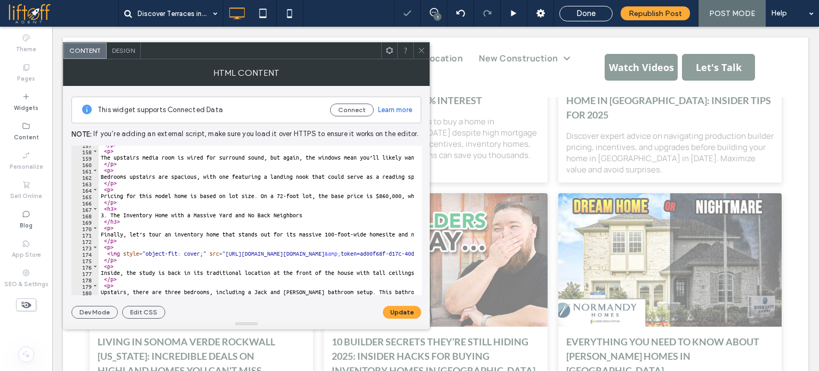
scroll to position [1226, 0]
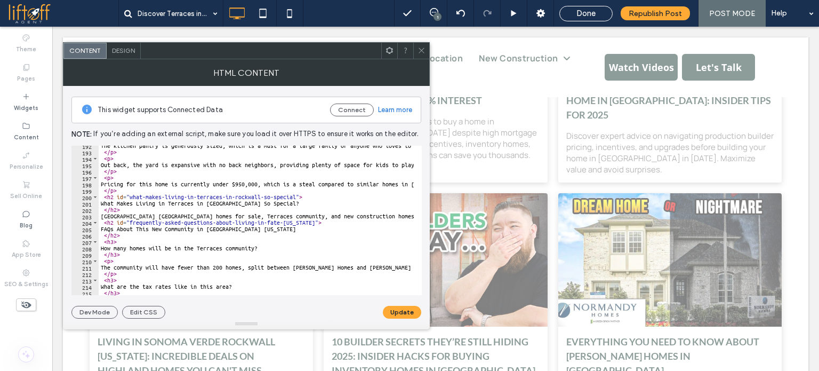
type textarea "**********"
drag, startPoint x: 102, startPoint y: 213, endPoint x: 343, endPoint y: 218, distance: 240.6
paste textarea "Cursor at row 203"
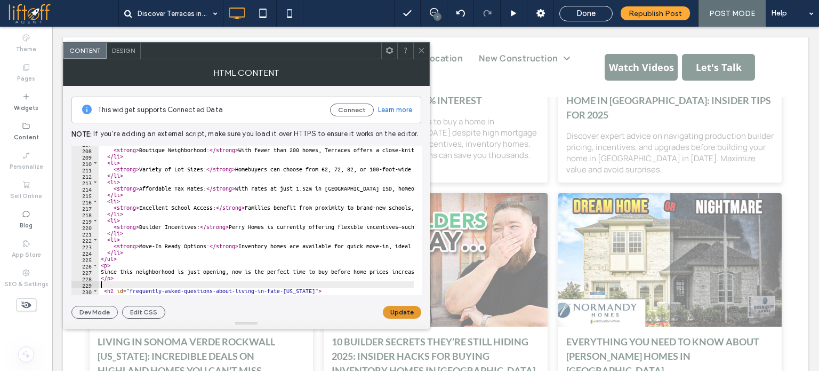
click at [410, 309] on button "Update" at bounding box center [402, 312] width 38 height 13
click at [425, 51] on icon at bounding box center [422, 50] width 8 height 8
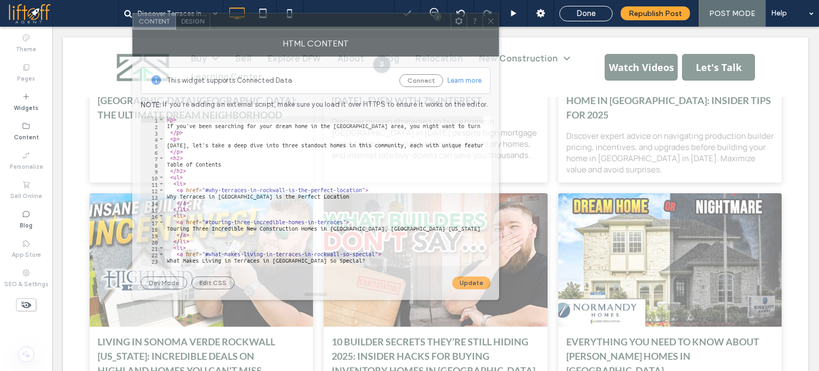
drag, startPoint x: 252, startPoint y: 50, endPoint x: 343, endPoint y: 23, distance: 95.2
click at [324, 20] on div at bounding box center [330, 21] width 241 height 16
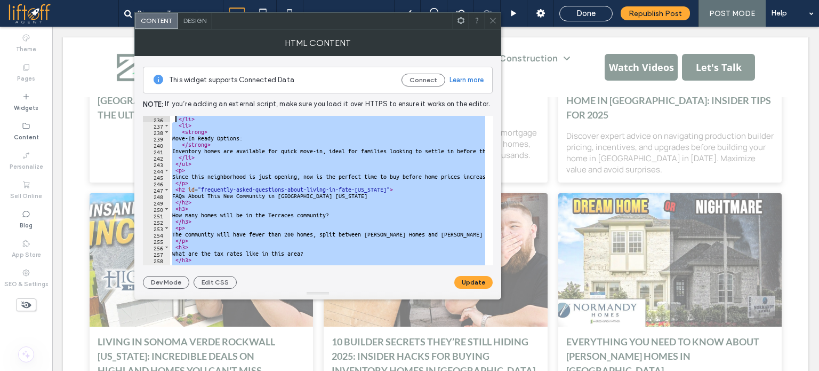
scroll to position [1485, 0]
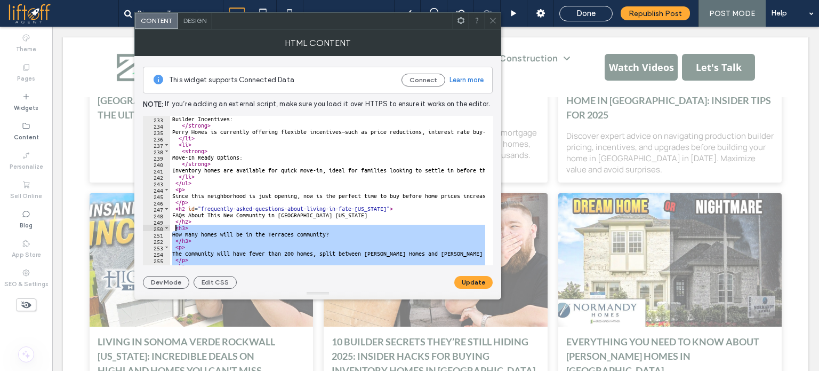
drag, startPoint x: 188, startPoint y: 238, endPoint x: 174, endPoint y: 228, distance: 17.9
click at [221, 226] on div "Builder Incentives: </ strong > Perry Homes is currently offering flexible ince…" at bounding box center [327, 190] width 315 height 149
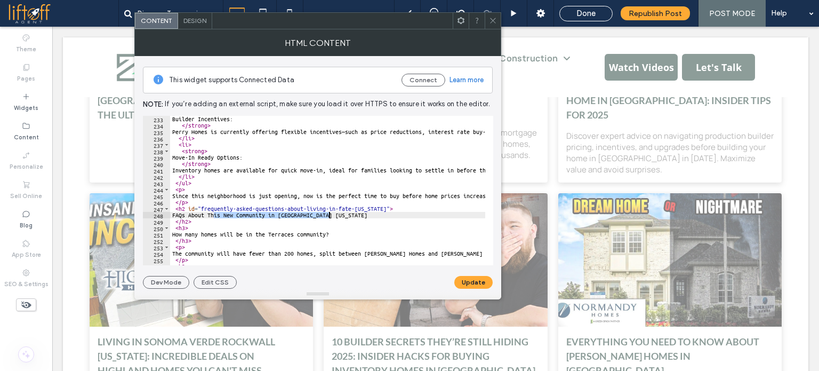
drag, startPoint x: 213, startPoint y: 213, endPoint x: 331, endPoint y: 215, distance: 117.9
paste textarea "**********"
drag, startPoint x: 345, startPoint y: 211, endPoint x: 178, endPoint y: 217, distance: 167.6
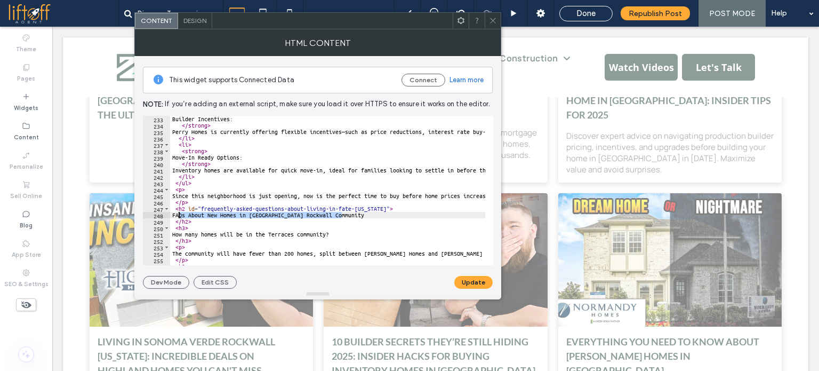
click at [476, 283] on button "Update" at bounding box center [473, 282] width 38 height 13
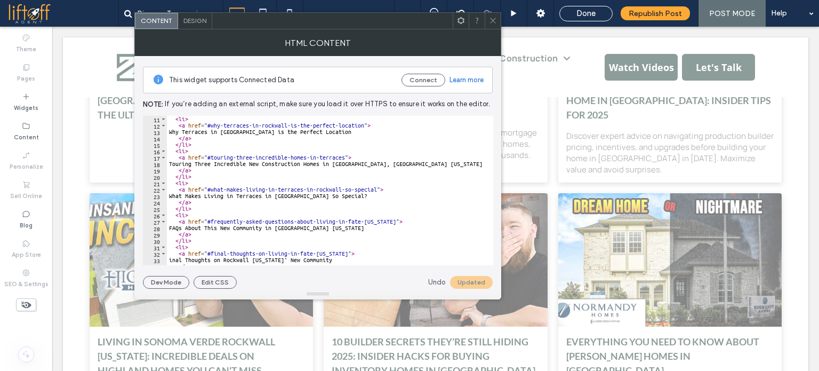
scroll to position [128, 0]
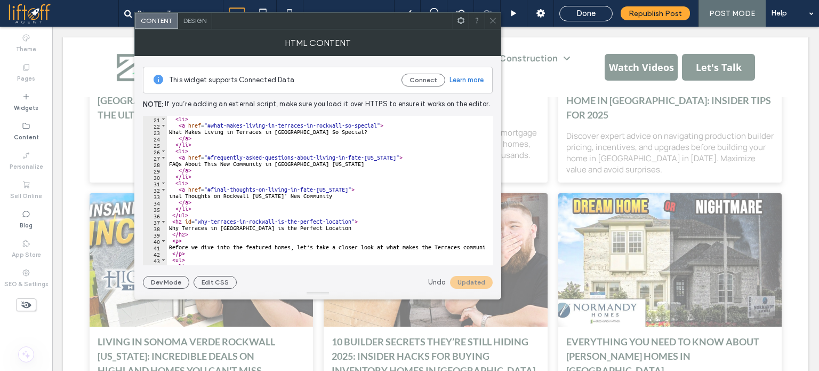
drag, startPoint x: 333, startPoint y: 162, endPoint x: 182, endPoint y: 166, distance: 151.5
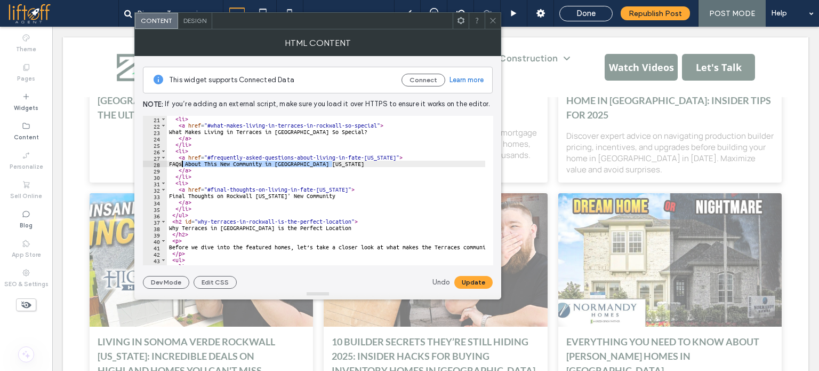
paste textarea "****"
type textarea "**********"
drag, startPoint x: 475, startPoint y: 281, endPoint x: 497, endPoint y: 157, distance: 125.6
click at [475, 280] on button "Update" at bounding box center [473, 282] width 38 height 13
click at [498, 19] on div at bounding box center [493, 21] width 16 height 16
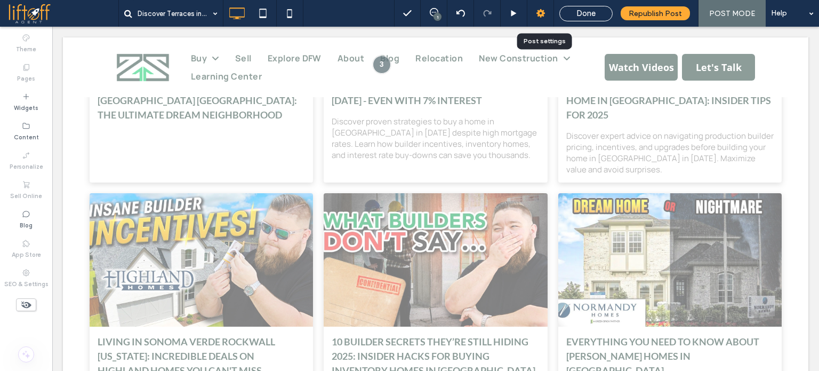
click at [539, 10] on icon at bounding box center [540, 13] width 11 height 11
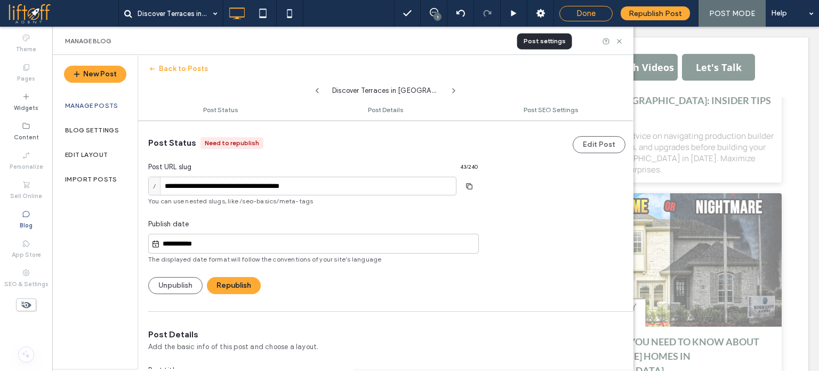
scroll to position [0, 0]
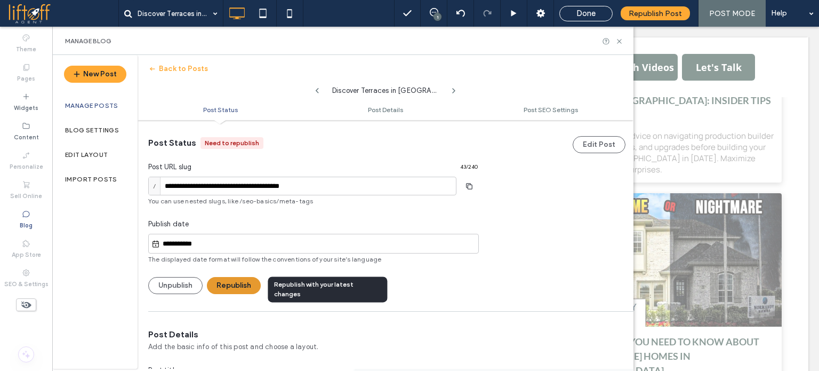
click at [229, 283] on button "Republish" at bounding box center [234, 285] width 54 height 17
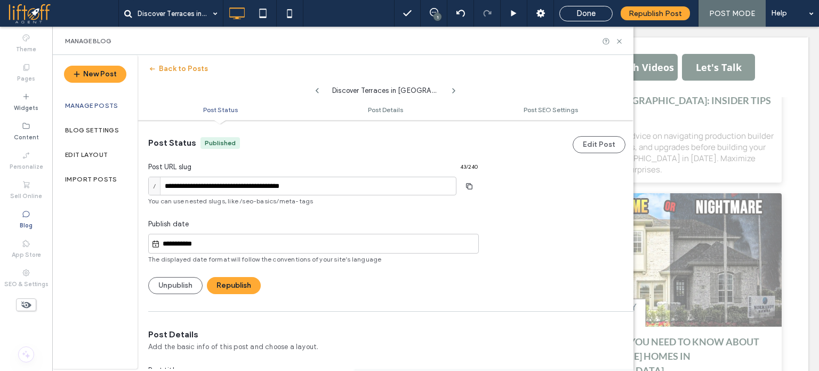
click at [186, 66] on button "Back to Posts" at bounding box center [178, 68] width 60 height 17
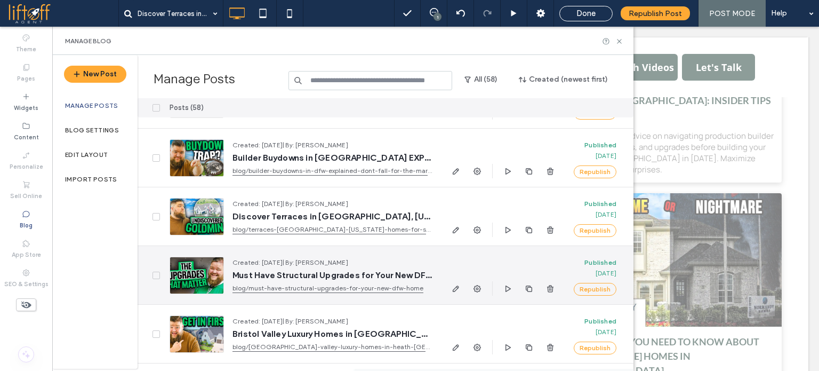
scroll to position [160, 0]
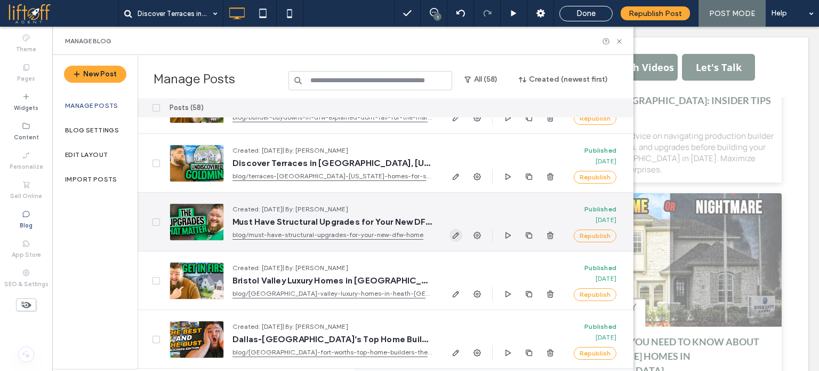
click at [454, 233] on icon "button" at bounding box center [456, 235] width 9 height 9
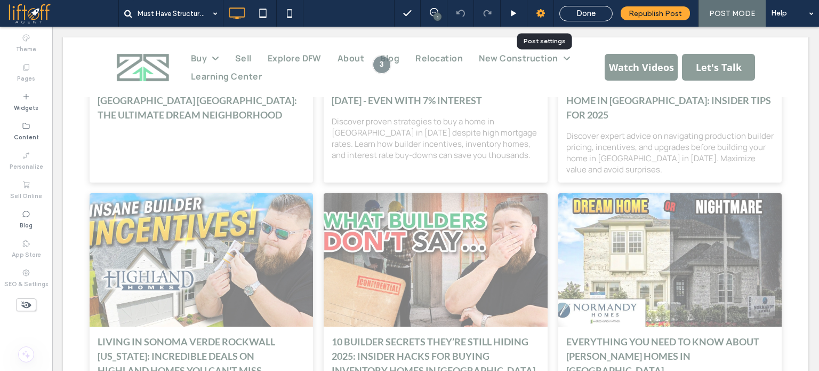
click at [540, 14] on use at bounding box center [541, 13] width 9 height 9
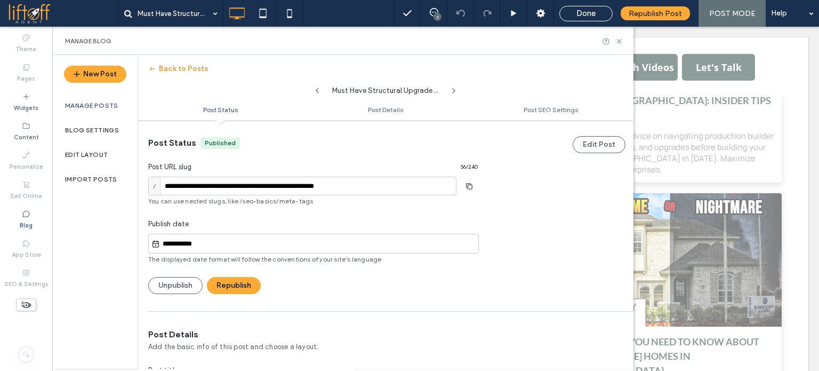
click at [170, 65] on button "Back to Posts" at bounding box center [178, 68] width 60 height 17
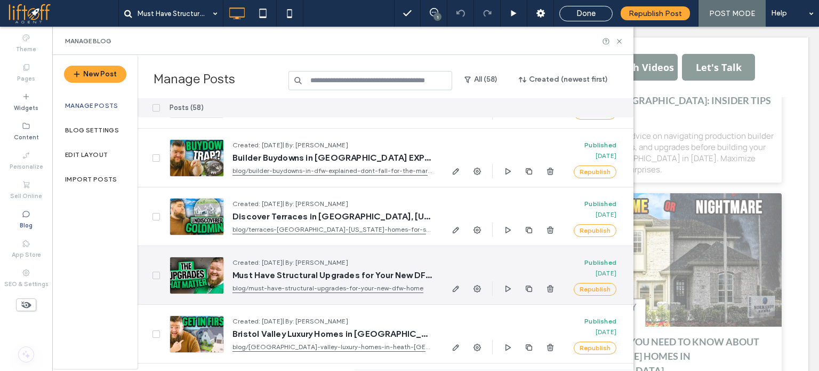
scroll to position [160, 0]
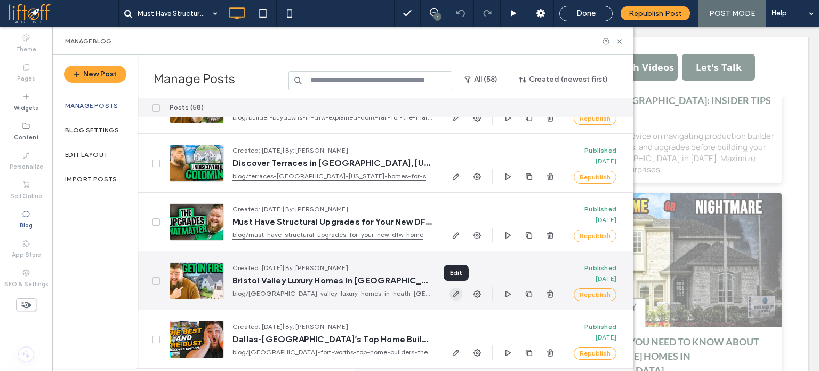
click at [461, 290] on span "button" at bounding box center [456, 293] width 13 height 13
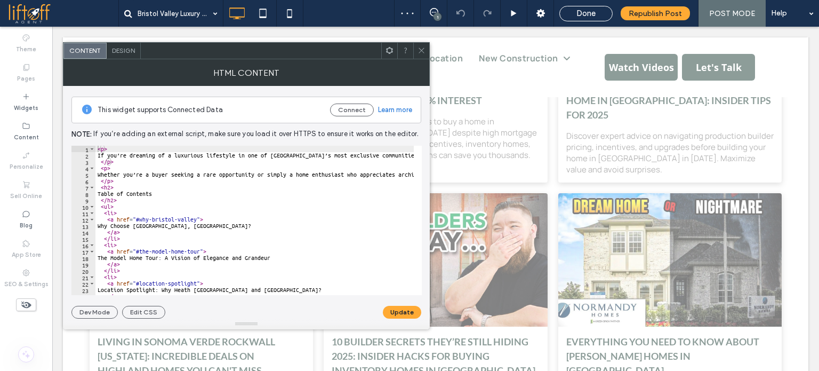
type textarea "****"
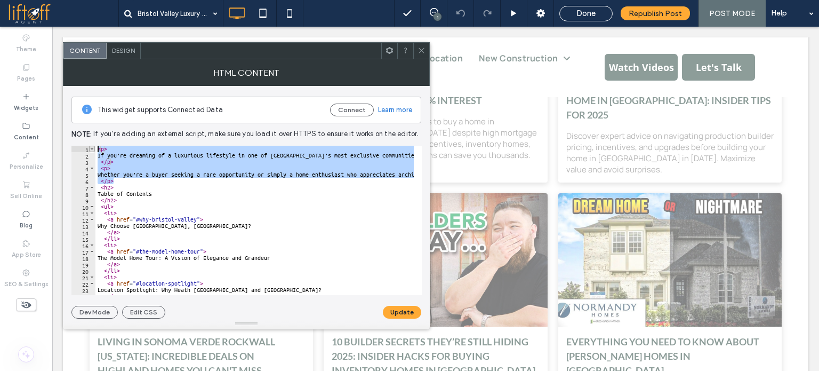
drag, startPoint x: 119, startPoint y: 182, endPoint x: 93, endPoint y: 150, distance: 41.7
click at [93, 150] on div "**** 1 2 3 4 5 6 7 8 9 10 11 12 13 14 15 16 17 18 19 20 21 22 23 24 25 26 < p >…" at bounding box center [246, 220] width 350 height 149
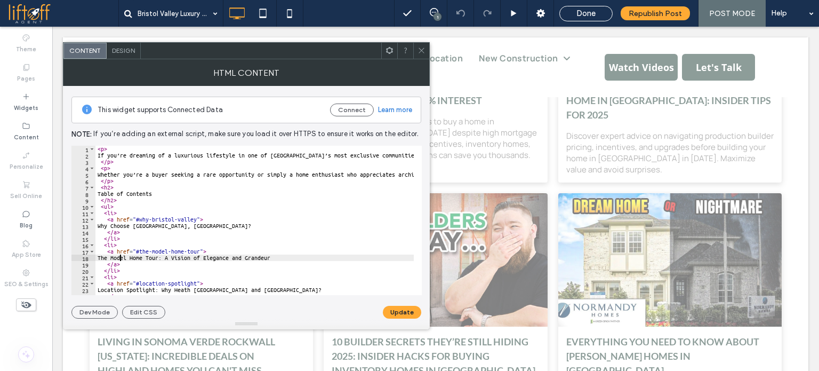
drag, startPoint x: 145, startPoint y: 225, endPoint x: 190, endPoint y: 226, distance: 45.3
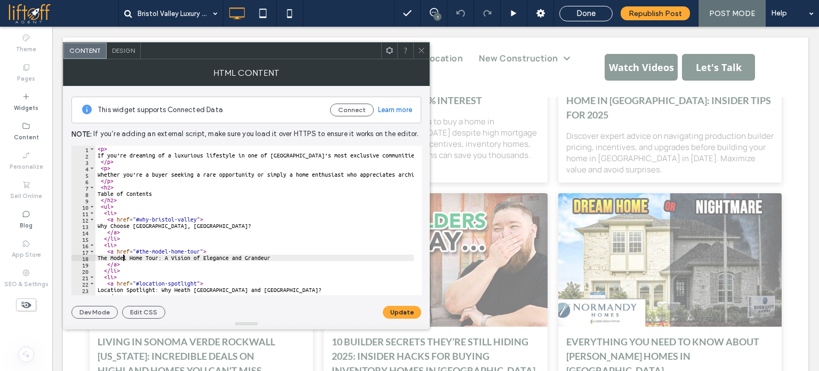
paste textarea "**********"
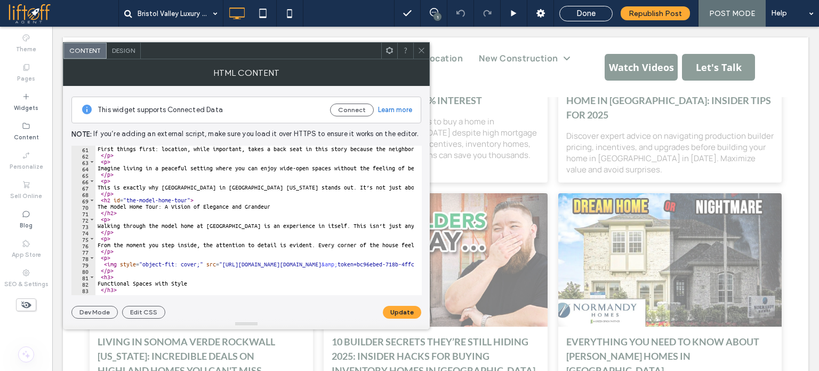
scroll to position [384, 0]
paste textarea "**********"
click at [395, 313] on button "Update" at bounding box center [402, 312] width 38 height 13
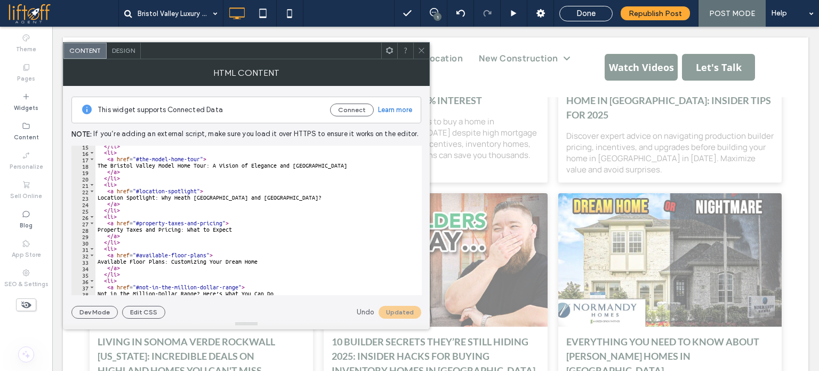
scroll to position [71, 0]
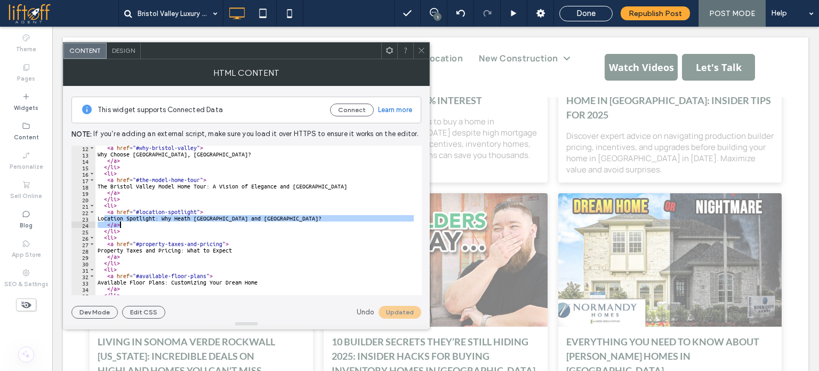
drag, startPoint x: 105, startPoint y: 217, endPoint x: 239, endPoint y: 221, distance: 134.0
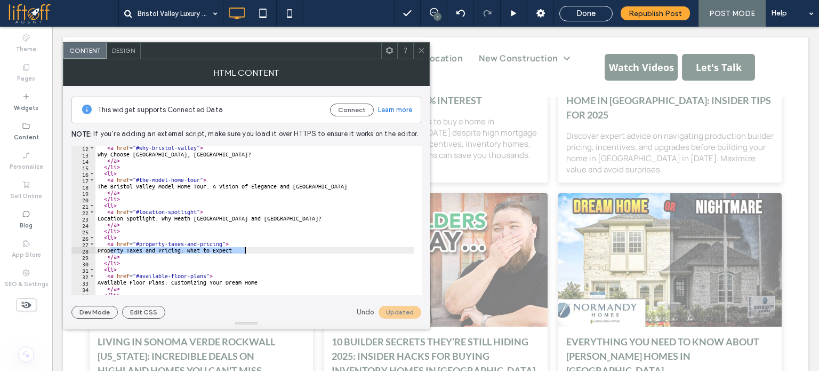
drag, startPoint x: 109, startPoint y: 250, endPoint x: 250, endPoint y: 251, distance: 140.3
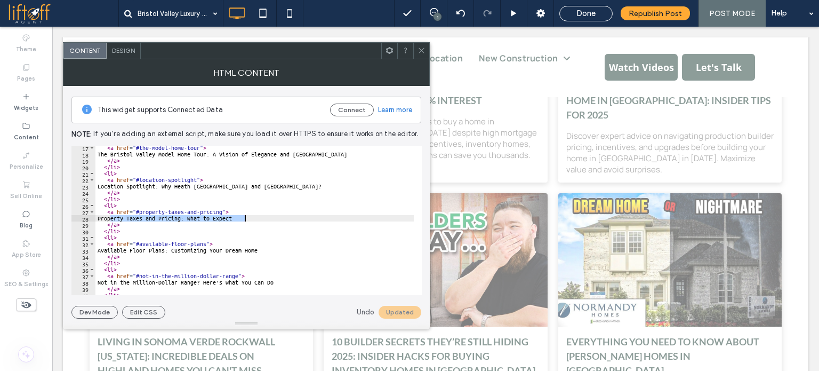
scroll to position [103, 0]
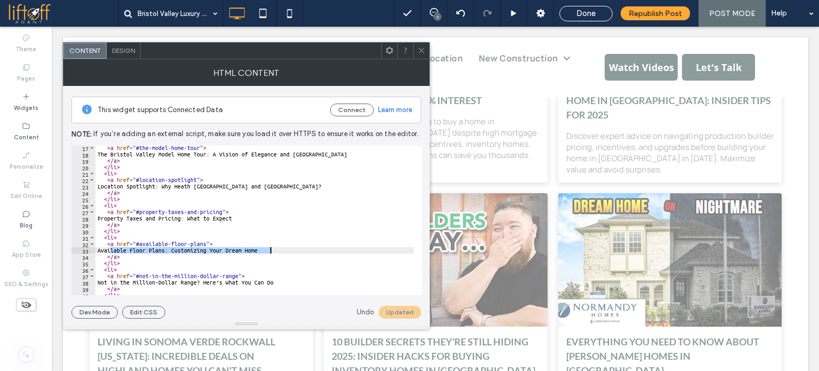
drag, startPoint x: 111, startPoint y: 251, endPoint x: 271, endPoint y: 251, distance: 160.0
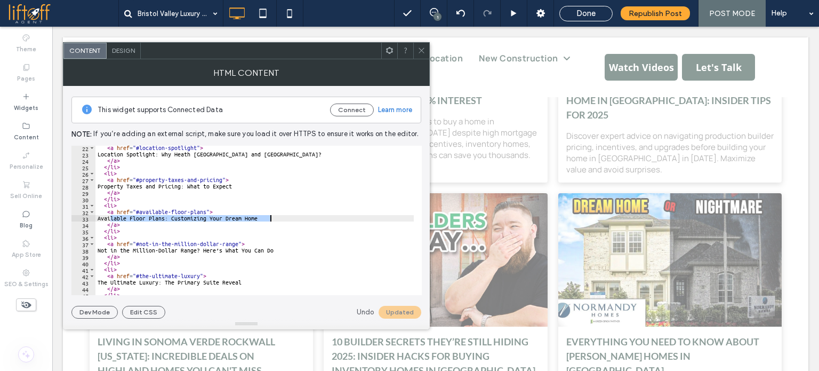
scroll to position [135, 0]
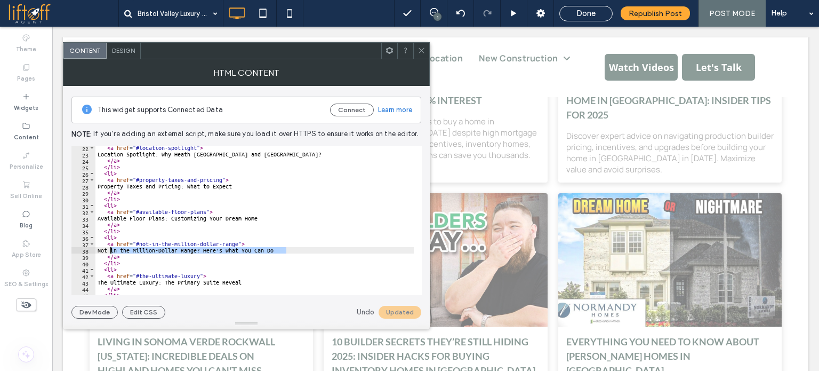
drag, startPoint x: 296, startPoint y: 249, endPoint x: 111, endPoint y: 252, distance: 185.1
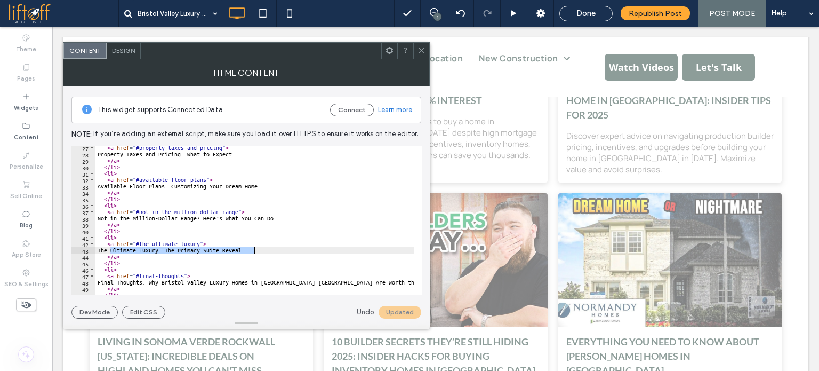
drag, startPoint x: 109, startPoint y: 250, endPoint x: 256, endPoint y: 249, distance: 146.7
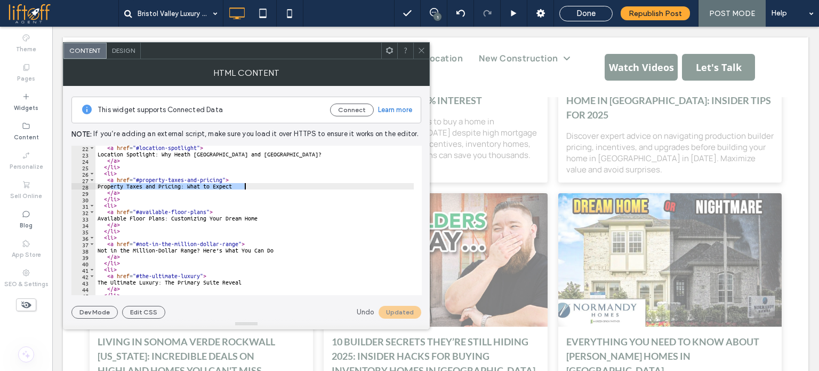
drag, startPoint x: 111, startPoint y: 185, endPoint x: 247, endPoint y: 189, distance: 136.1
paste textarea "**********"
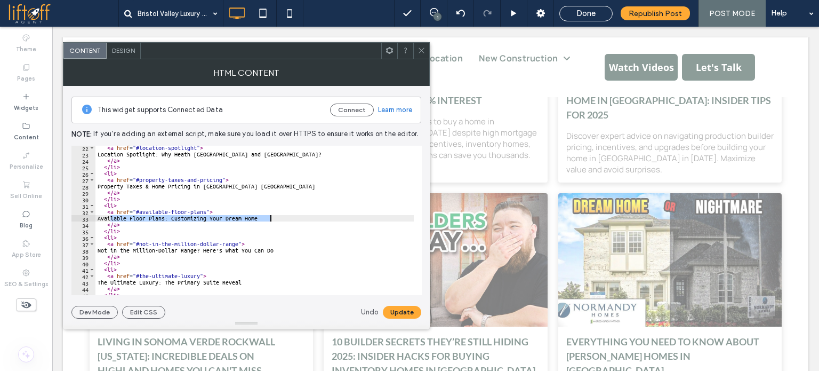
drag, startPoint x: 110, startPoint y: 215, endPoint x: 271, endPoint y: 217, distance: 161.1
paste textarea "Cursor at row 33"
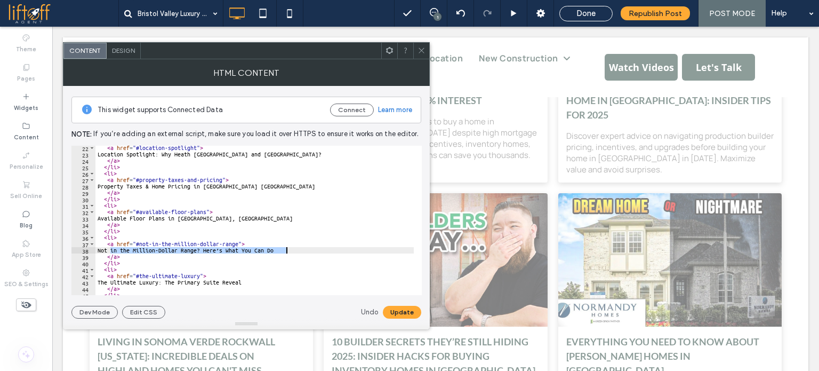
drag, startPoint x: 109, startPoint y: 249, endPoint x: 297, endPoint y: 251, distance: 187.7
paste textarea "**********"
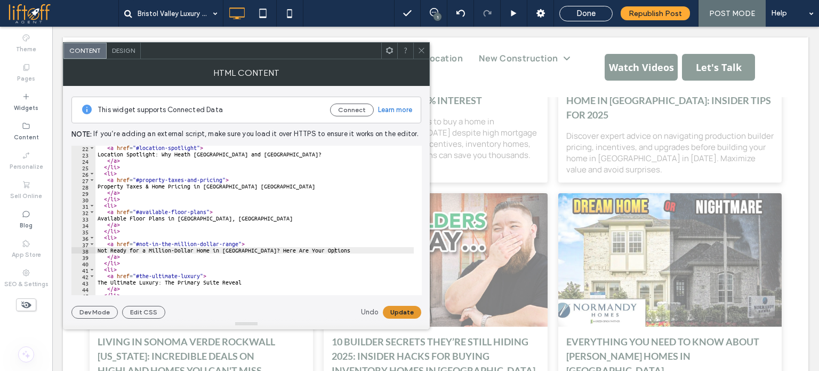
click at [393, 313] on button "Update" at bounding box center [402, 312] width 38 height 13
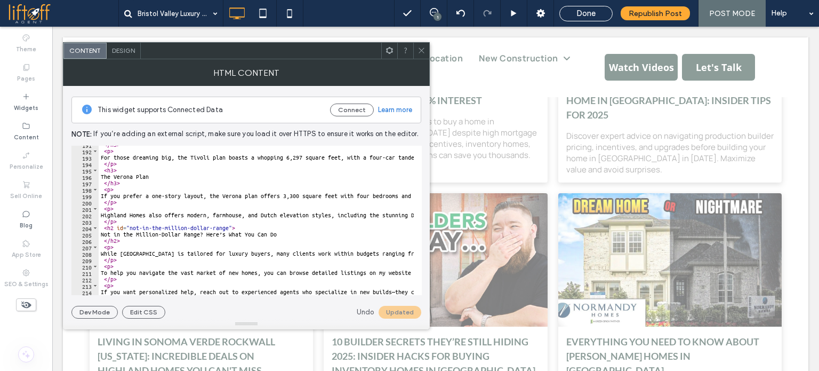
scroll to position [1252, 0]
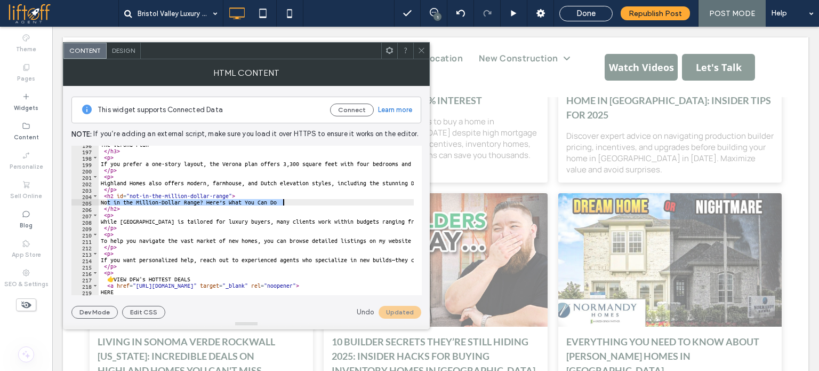
drag, startPoint x: 107, startPoint y: 203, endPoint x: 288, endPoint y: 204, distance: 181.3
paste textarea "**********"
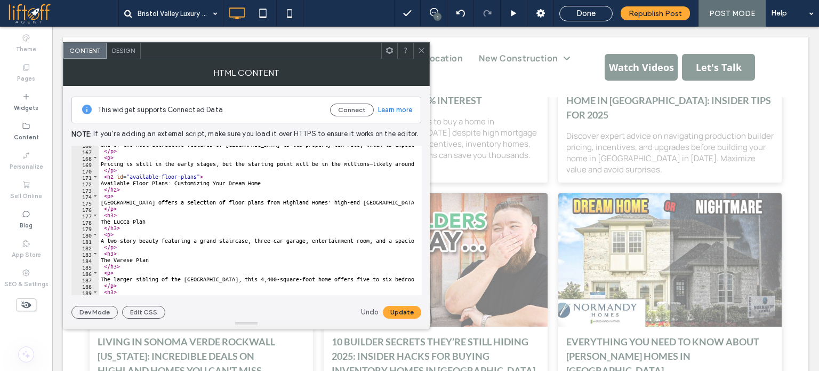
scroll to position [1060, 0]
drag, startPoint x: 107, startPoint y: 183, endPoint x: 267, endPoint y: 183, distance: 160.0
paste textarea "**********"
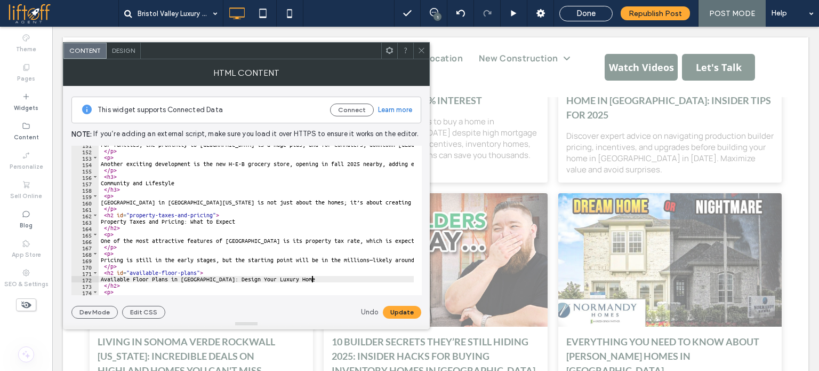
scroll to position [932, 0]
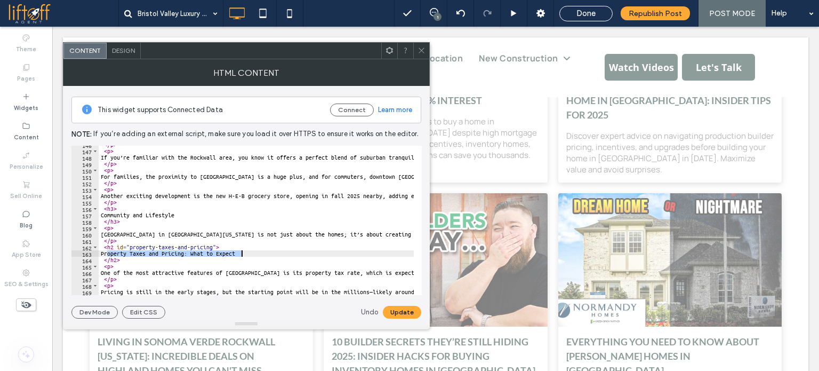
drag, startPoint x: 108, startPoint y: 251, endPoint x: 252, endPoint y: 251, distance: 143.5
paste textarea "**********"
type textarea "**********"
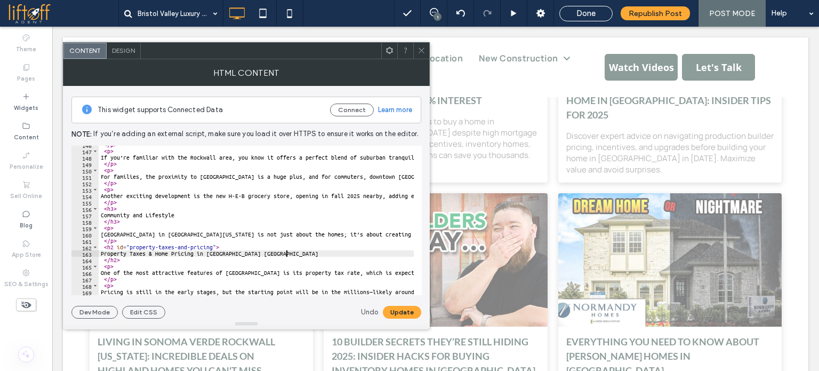
click at [406, 300] on div "**********" at bounding box center [246, 202] width 350 height 233
click at [411, 306] on button "Update" at bounding box center [402, 312] width 38 height 13
click at [422, 48] on icon at bounding box center [422, 50] width 8 height 8
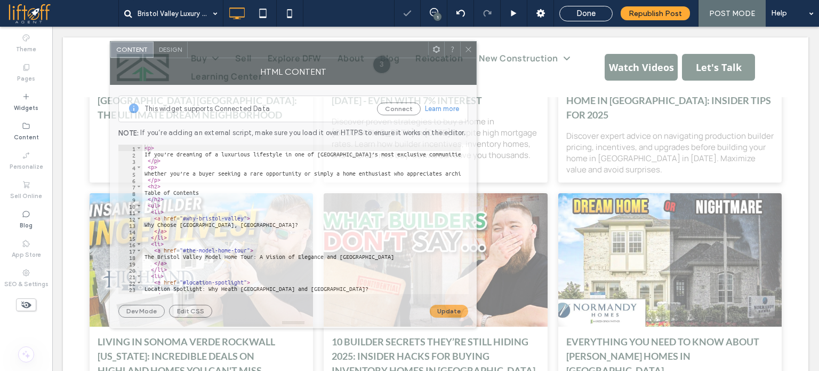
drag, startPoint x: 252, startPoint y: 50, endPoint x: 316, endPoint y: 44, distance: 64.8
click at [316, 44] on div at bounding box center [308, 50] width 241 height 16
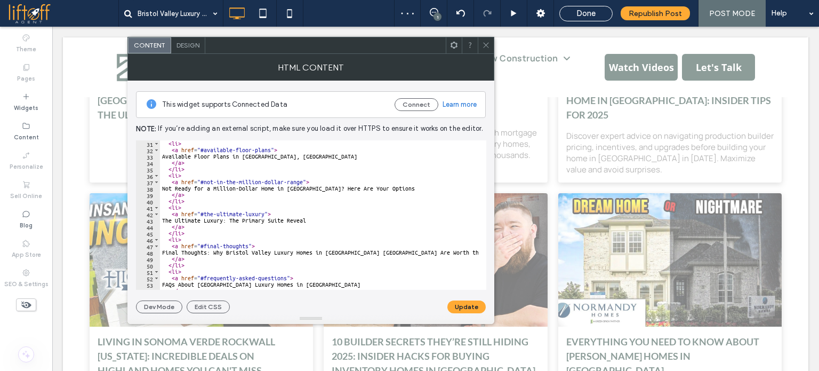
scroll to position [288, 0]
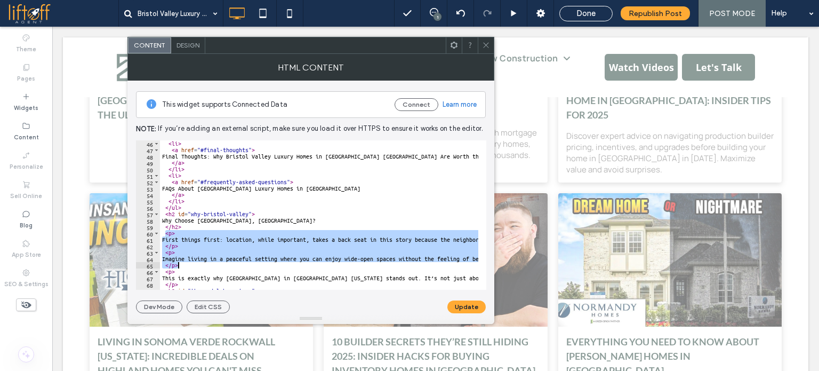
drag, startPoint x: 166, startPoint y: 234, endPoint x: 182, endPoint y: 267, distance: 37.0
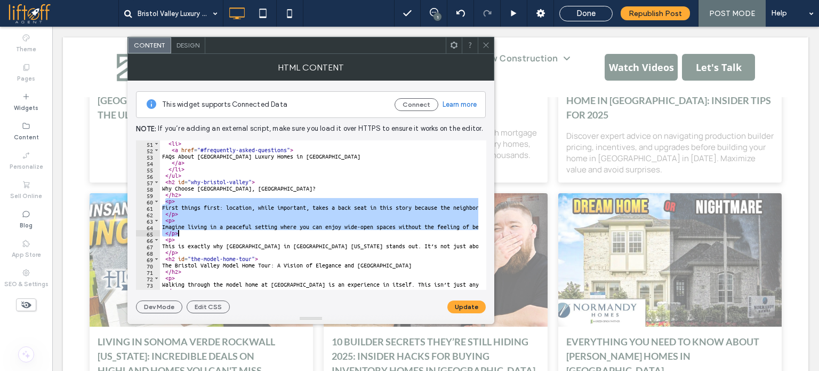
scroll to position [320, 0]
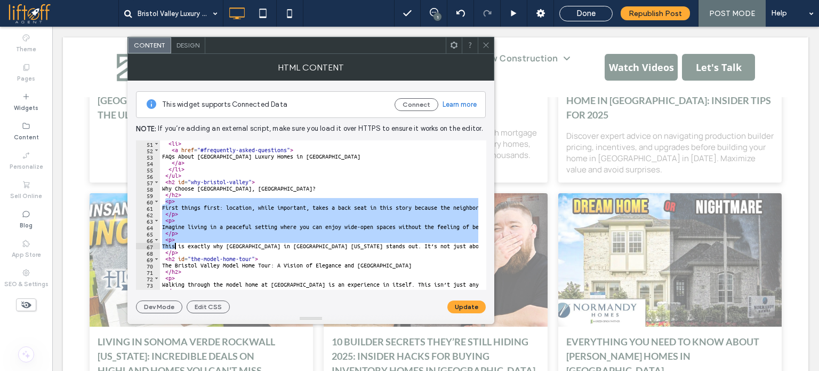
type textarea "**********"
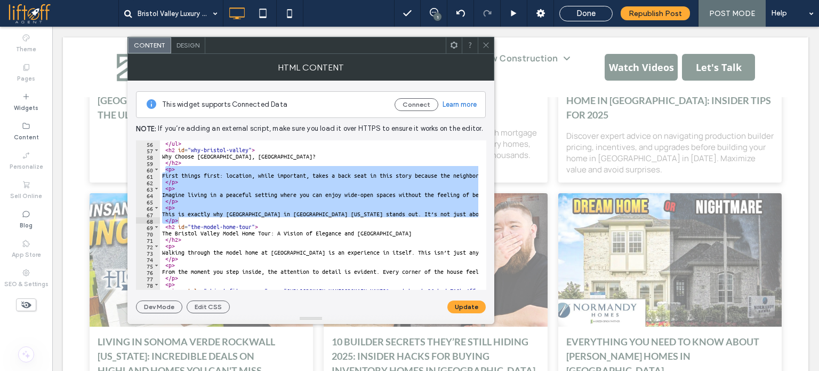
scroll to position [352, 0]
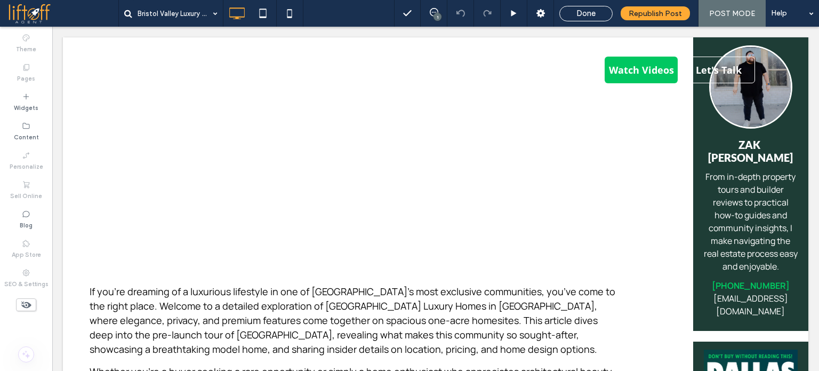
scroll to position [480, 0]
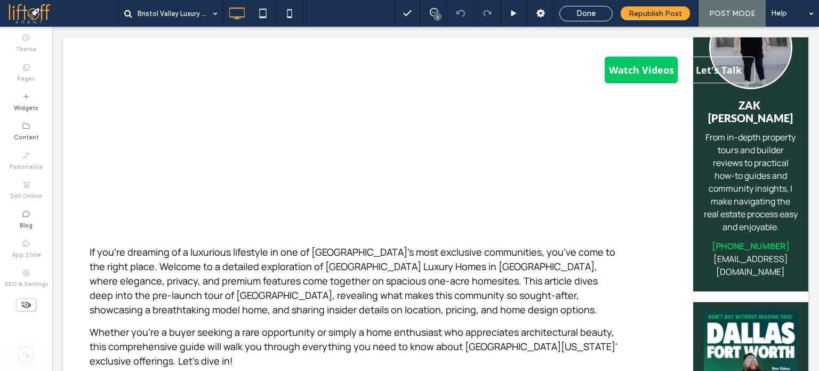
click at [282, 245] on p "If you’re dreaming of a luxurious lifestyle in one of [GEOGRAPHIC_DATA]’s most …" at bounding box center [356, 281] width 533 height 72
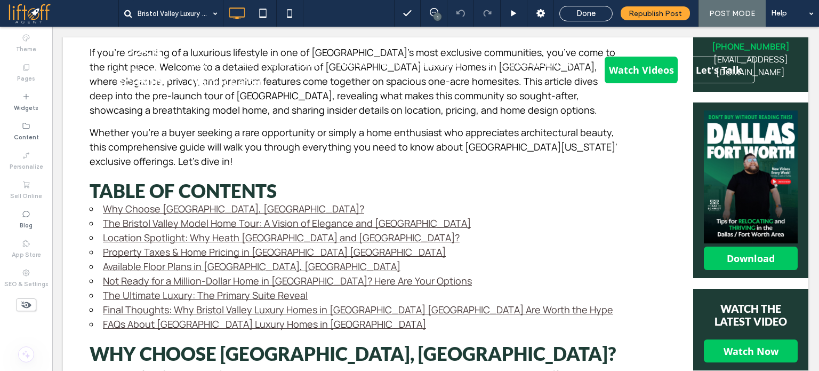
scroll to position [800, 0]
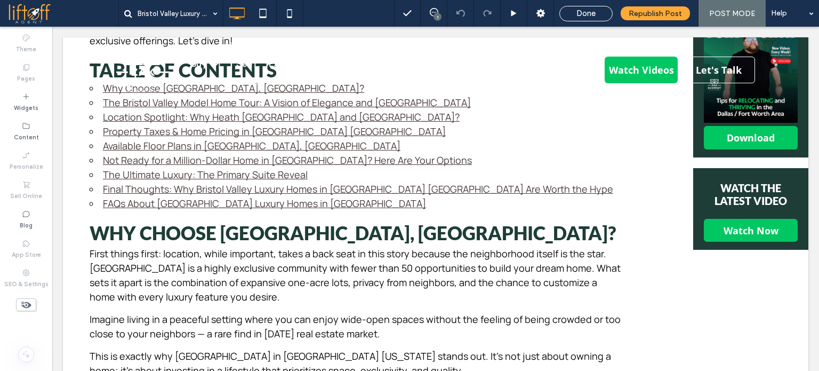
click at [282, 246] on p "First things first: location, while important, takes a back seat in this story …" at bounding box center [356, 275] width 533 height 58
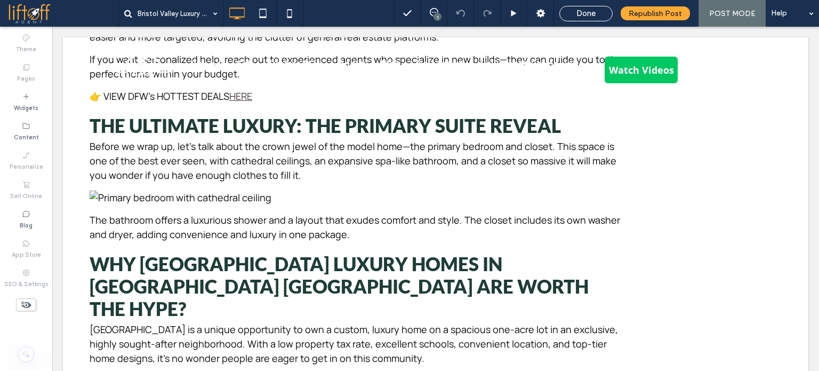
scroll to position [2933, 0]
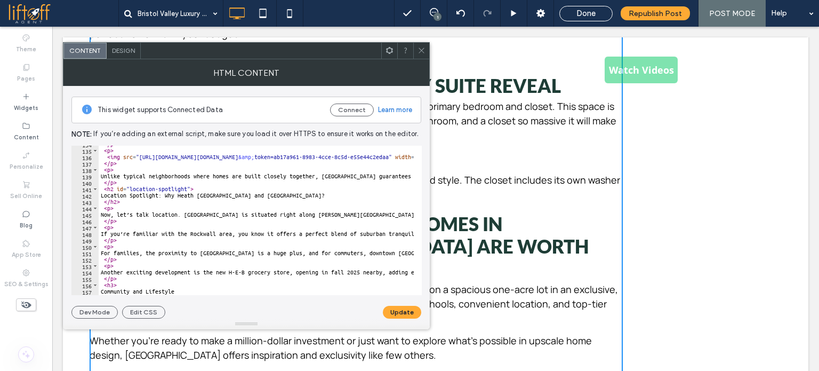
scroll to position [855, 0]
drag, startPoint x: 420, startPoint y: 159, endPoint x: 379, endPoint y: 186, distance: 49.3
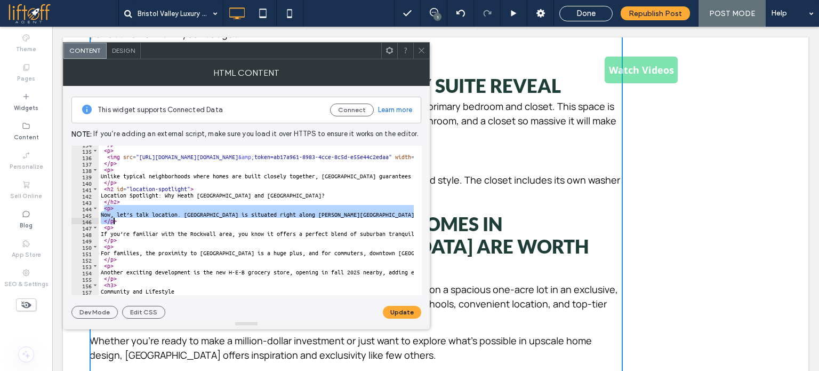
drag, startPoint x: 103, startPoint y: 208, endPoint x: 122, endPoint y: 249, distance: 45.1
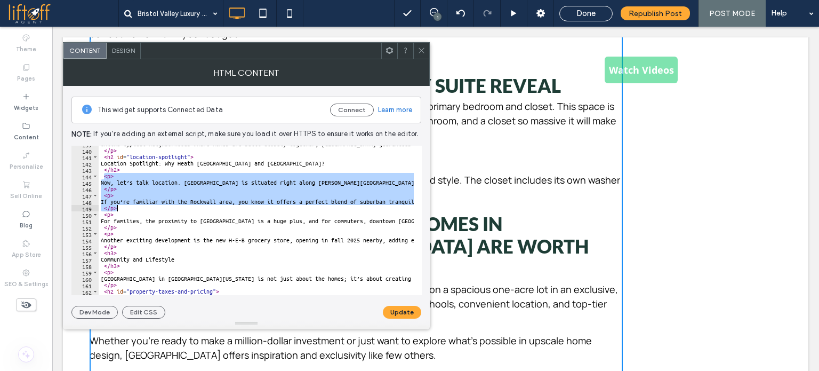
scroll to position [951, 0]
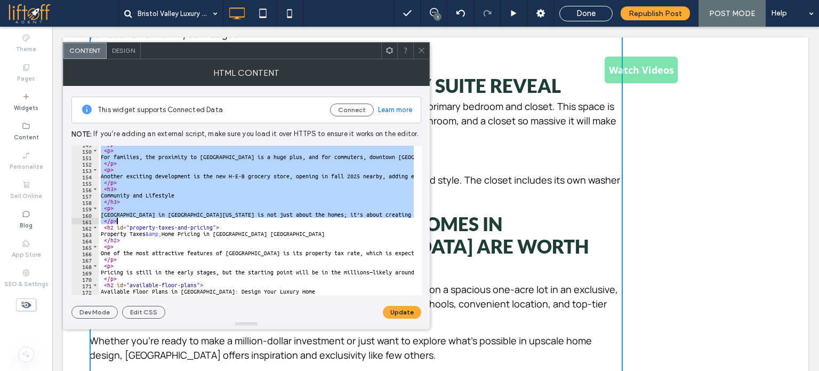
type textarea "**********"
paste textarea "Cursor at row 161"
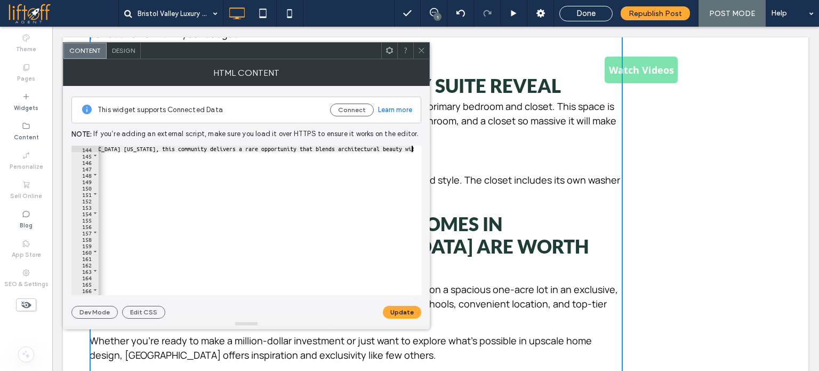
click at [417, 313] on button "Update" at bounding box center [402, 312] width 38 height 13
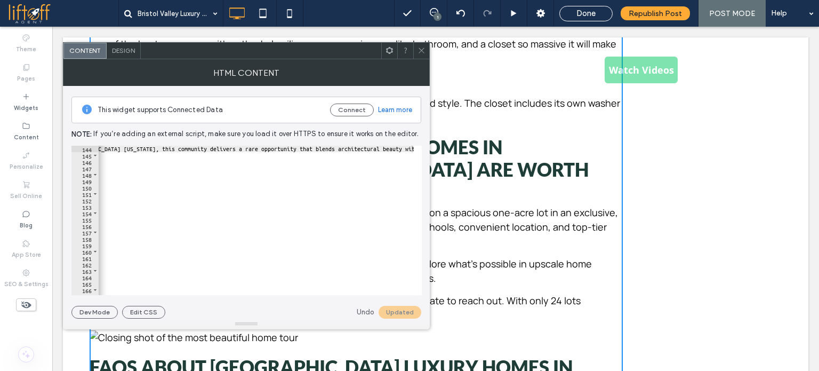
click at [423, 51] on icon at bounding box center [422, 50] width 8 height 8
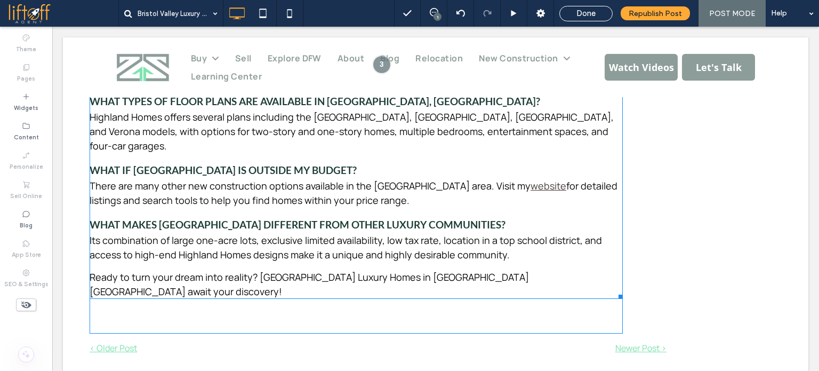
scroll to position [3627, 0]
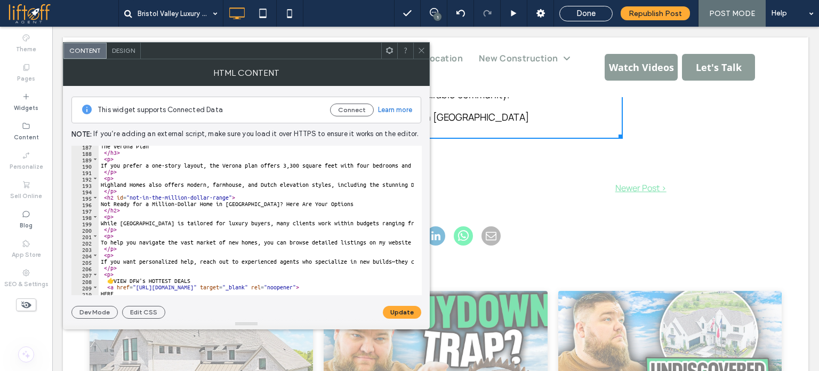
scroll to position [1193, 0]
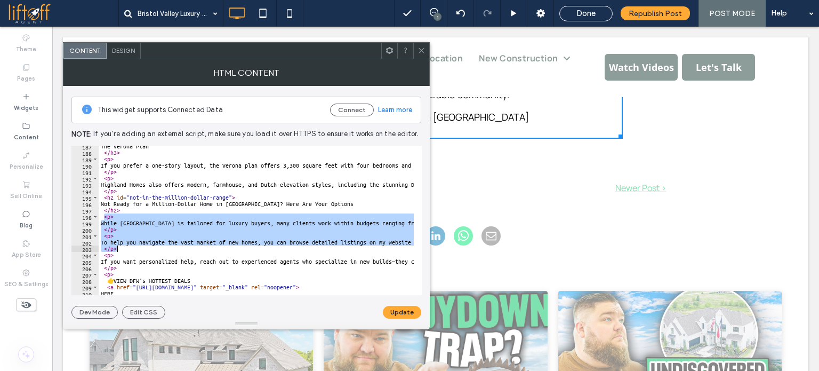
drag, startPoint x: 102, startPoint y: 216, endPoint x: 126, endPoint y: 251, distance: 42.6
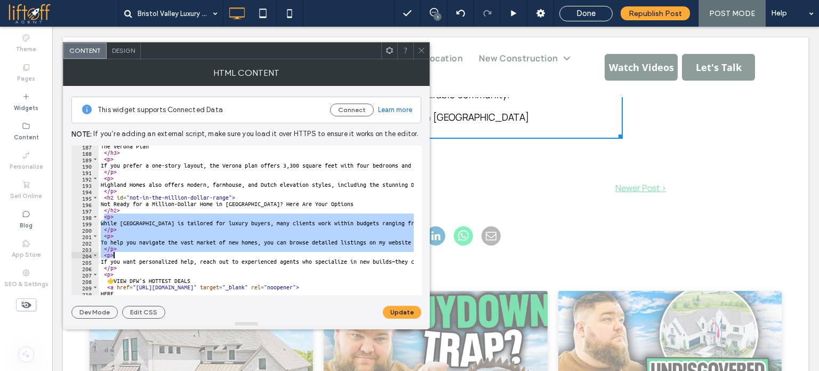
scroll to position [1225, 0]
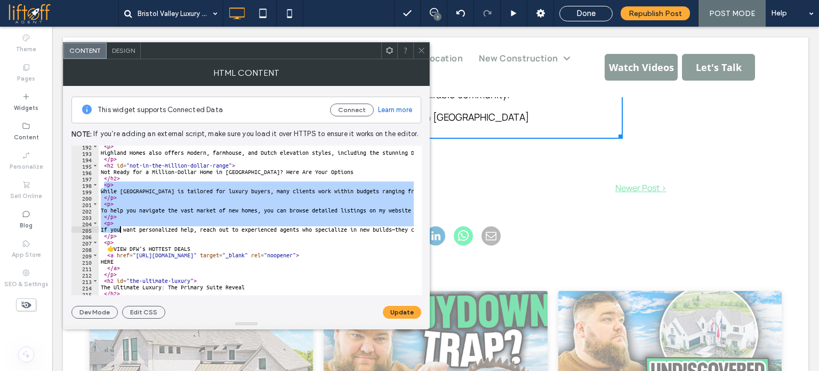
type textarea "**********"
paste textarea "Cursor at row 206"
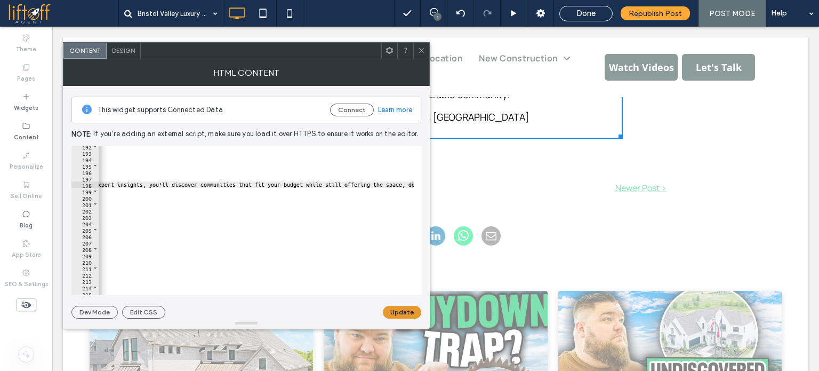
click at [403, 313] on button "Update" at bounding box center [402, 312] width 38 height 13
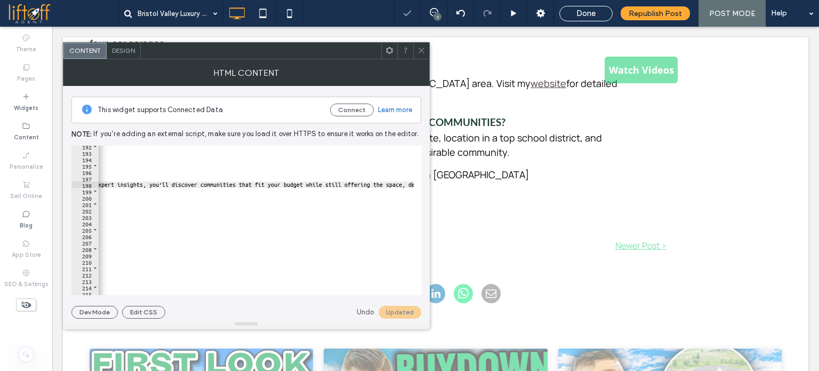
click at [422, 51] on icon at bounding box center [422, 50] width 8 height 8
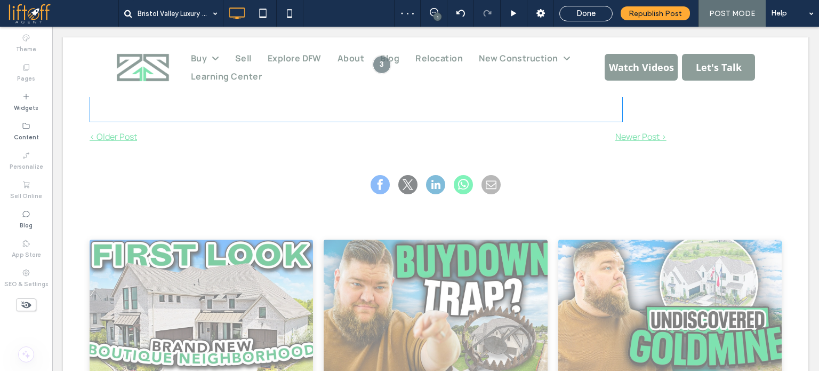
scroll to position [3733, 0]
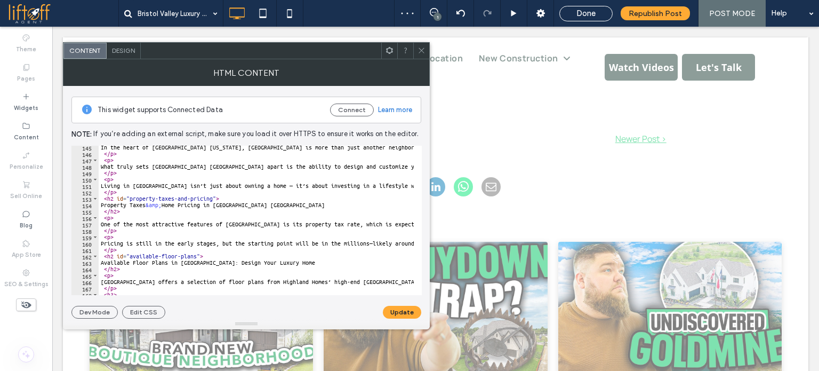
scroll to position [923, 0]
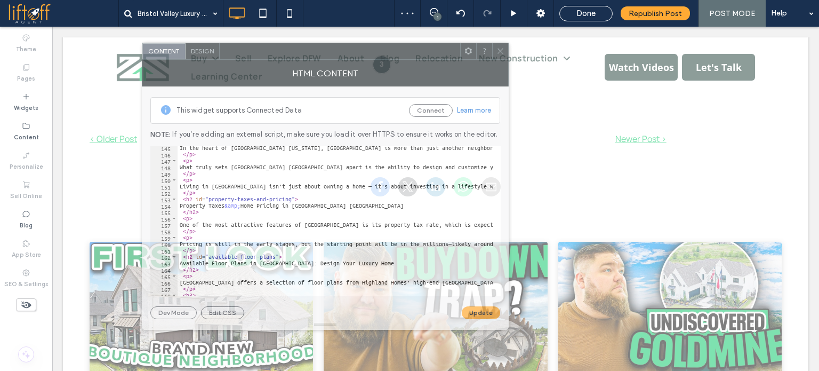
drag, startPoint x: 297, startPoint y: 53, endPoint x: 452, endPoint y: 54, distance: 155.2
click at [443, 52] on div at bounding box center [340, 51] width 241 height 16
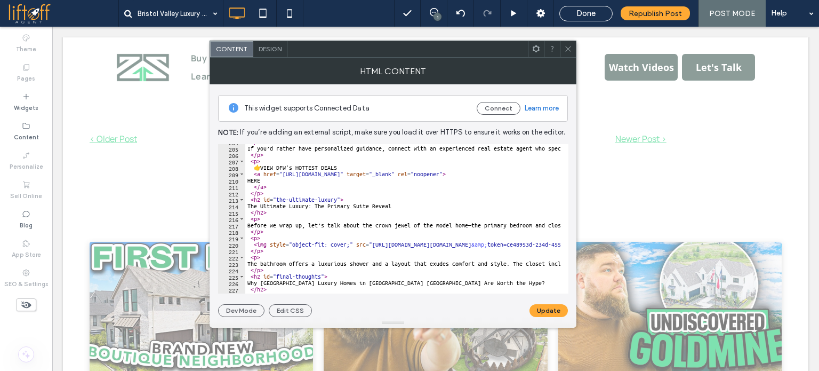
scroll to position [1304, 0]
drag, startPoint x: 256, startPoint y: 165, endPoint x: 345, endPoint y: 168, distance: 88.6
type textarea "**"
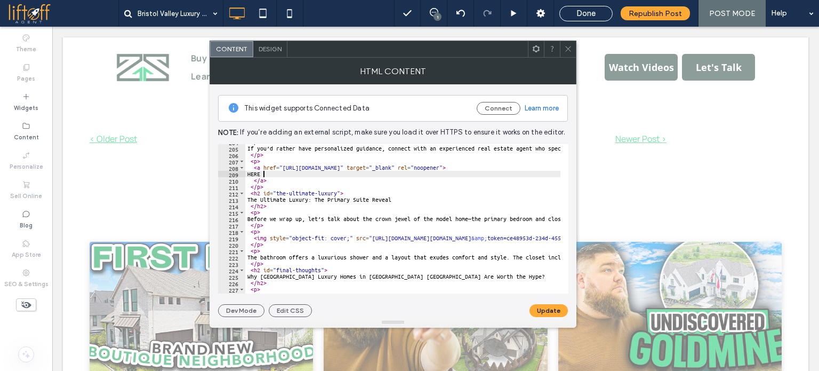
paste textarea "**********"
type textarea "**********"
click at [559, 306] on button "Update" at bounding box center [549, 310] width 38 height 13
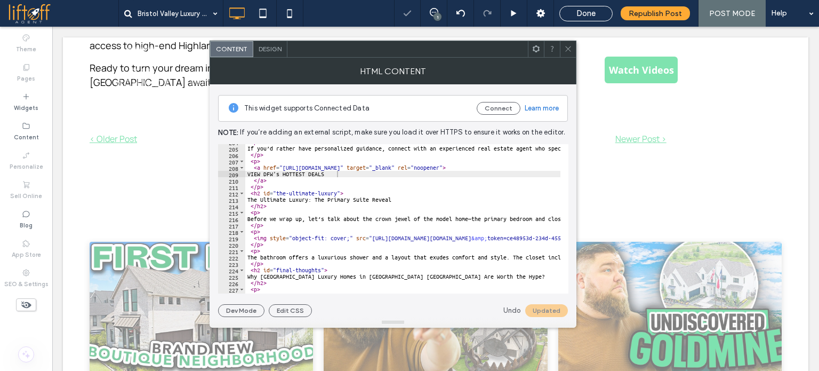
click at [565, 46] on icon at bounding box center [568, 49] width 8 height 8
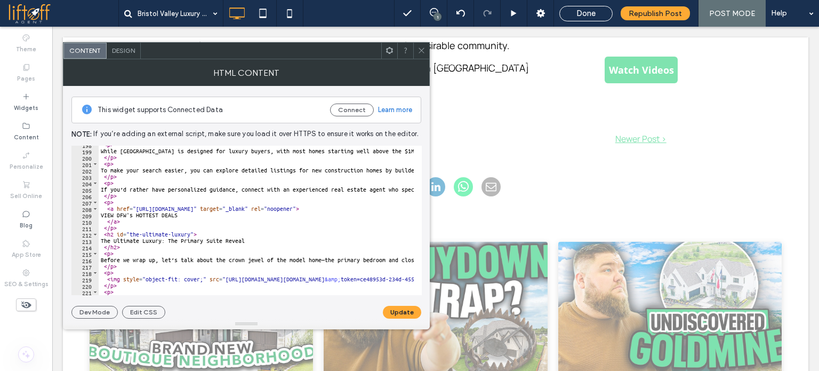
scroll to position [1233, 0]
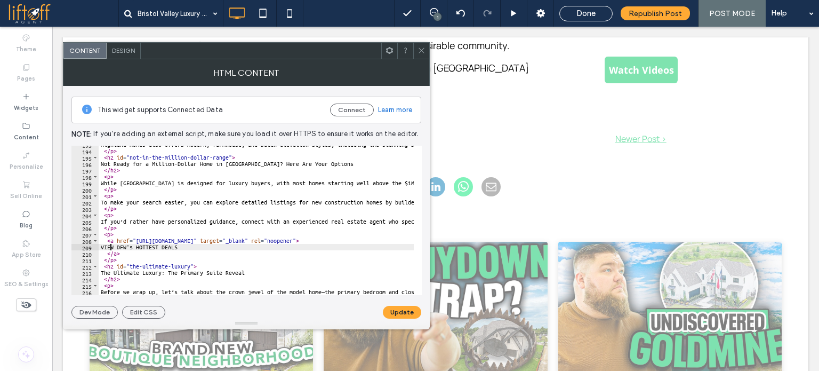
paste textarea "**"
type textarea "**********"
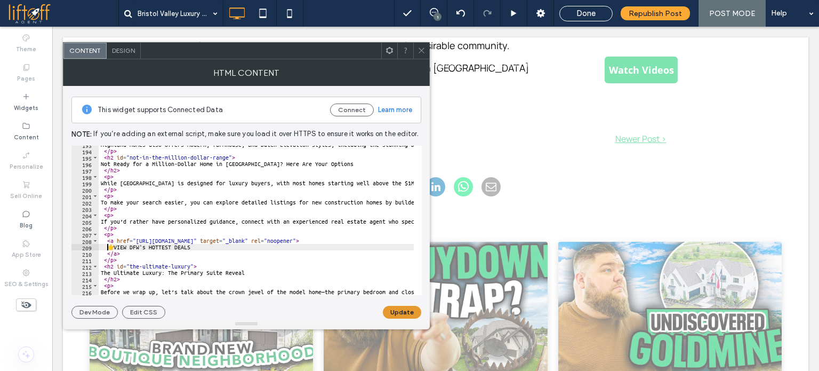
click at [401, 310] on button "Update" at bounding box center [402, 312] width 38 height 13
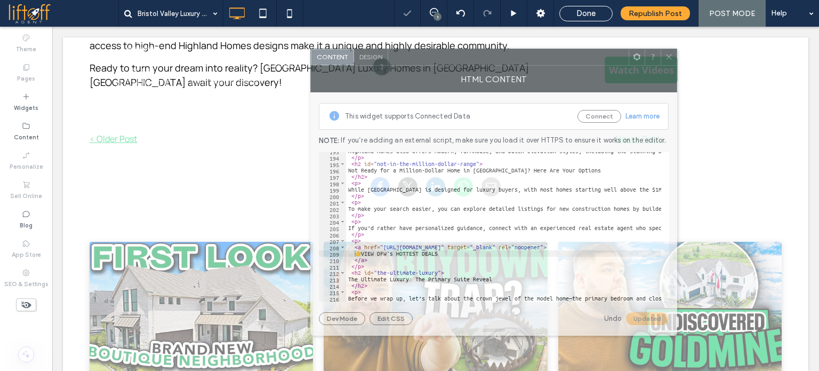
drag, startPoint x: 279, startPoint y: 51, endPoint x: 526, endPoint y: 58, distance: 247.5
click at [526, 58] on div at bounding box center [508, 57] width 241 height 16
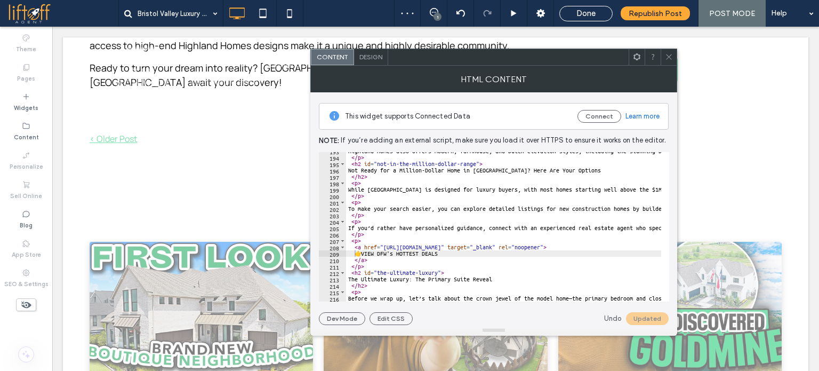
click at [668, 55] on icon at bounding box center [669, 57] width 8 height 8
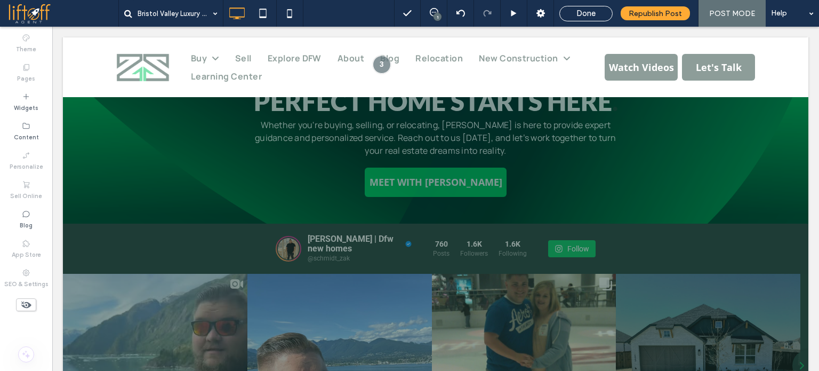
scroll to position [5120, 0]
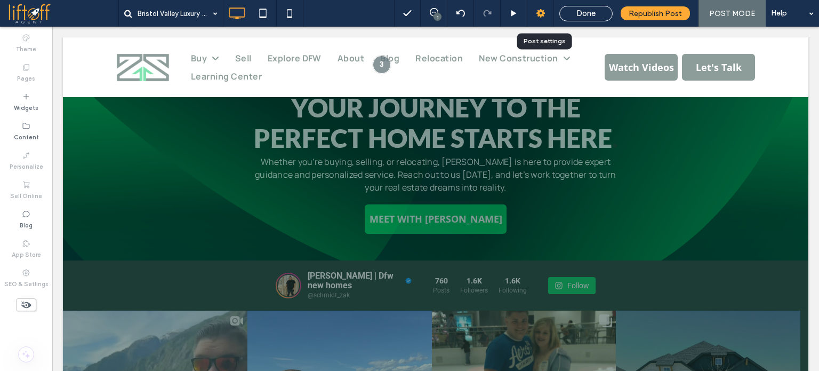
click at [550, 6] on div at bounding box center [540, 13] width 27 height 27
click at [545, 12] on use at bounding box center [541, 13] width 9 height 9
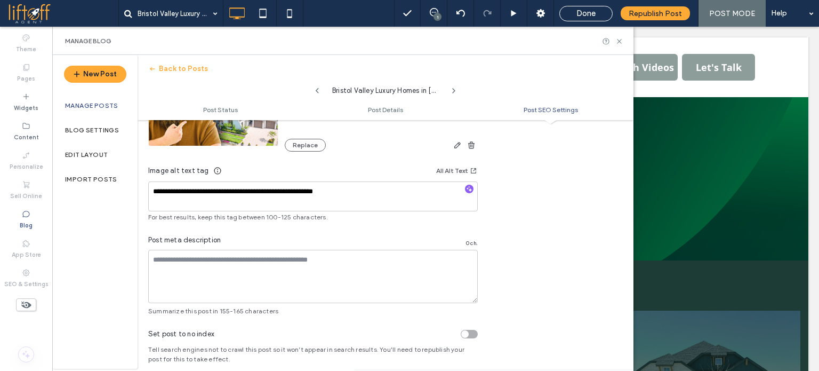
scroll to position [754, 0]
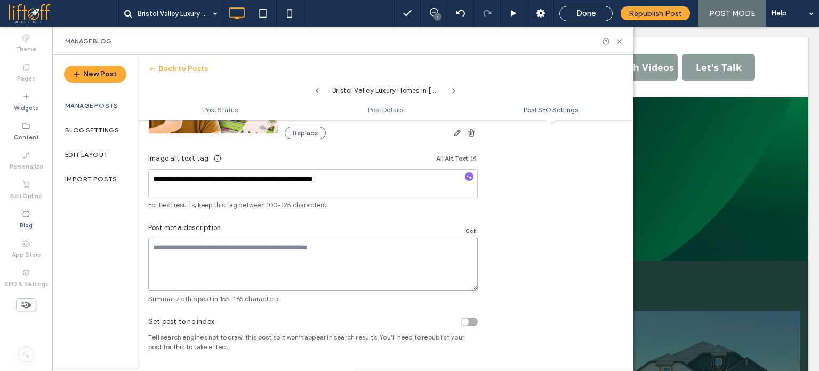
click at [329, 259] on textarea at bounding box center [313, 263] width 330 height 53
paste textarea "**********"
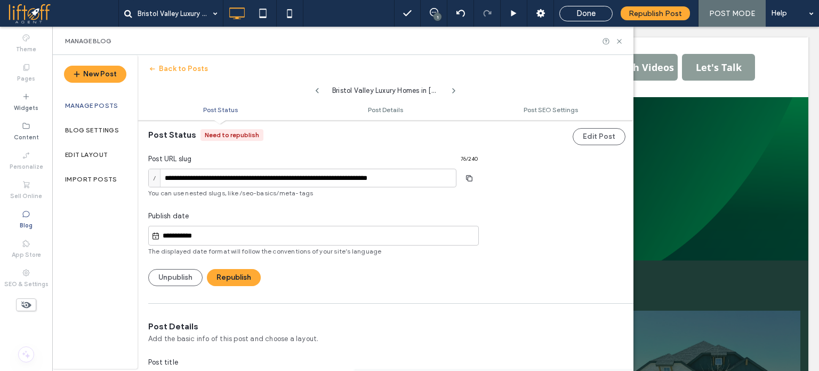
scroll to position [0, 0]
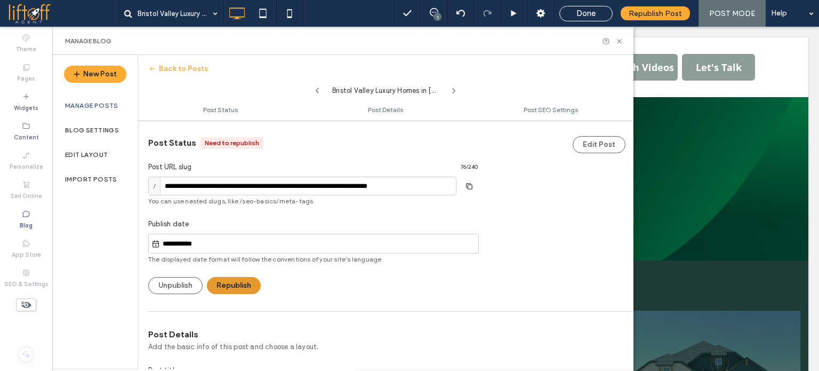
type textarea "**********"
click at [244, 289] on button "Republish" at bounding box center [234, 285] width 54 height 17
click at [467, 183] on icon "button" at bounding box center [469, 186] width 17 height 9
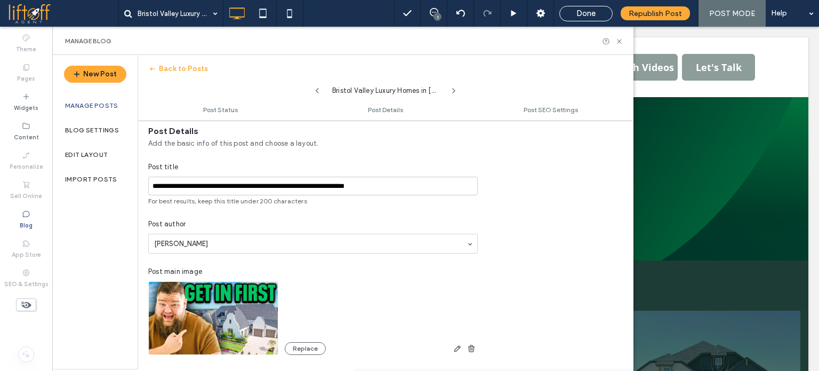
scroll to position [213, 0]
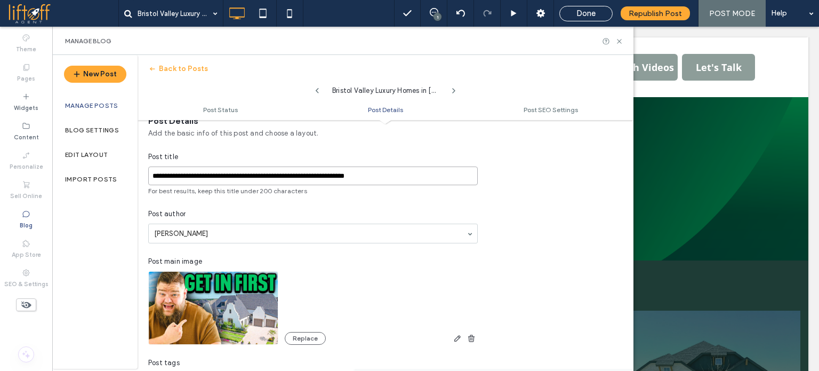
click at [272, 166] on input "**********" at bounding box center [313, 175] width 330 height 19
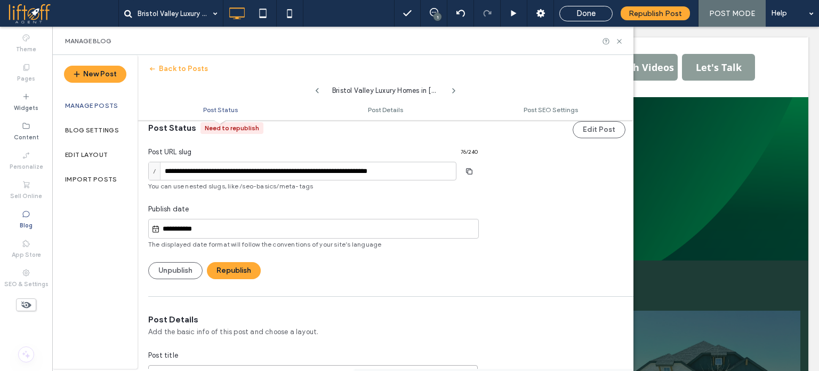
scroll to position [0, 0]
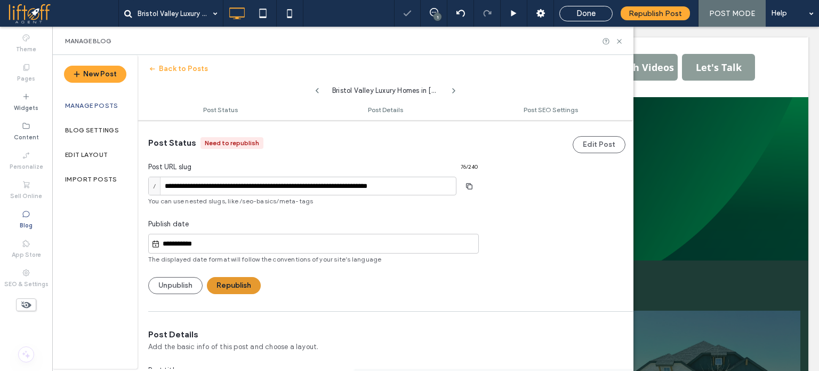
click at [241, 284] on button "Republish" at bounding box center [234, 285] width 54 height 17
click at [190, 73] on button "Back to Posts" at bounding box center [178, 68] width 60 height 17
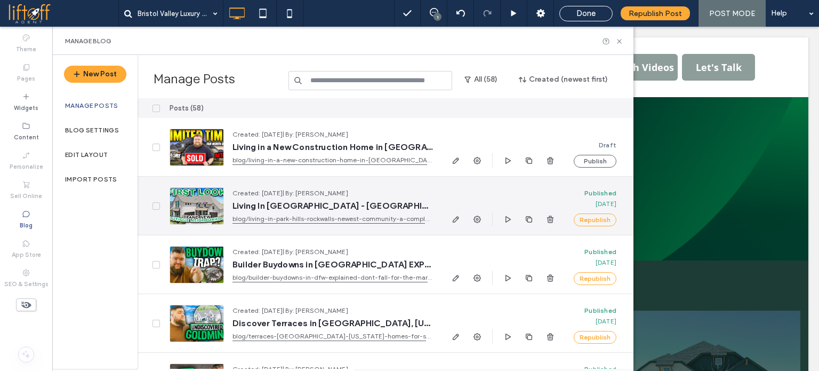
scroll to position [53, 0]
